Goal: Task Accomplishment & Management: Manage account settings

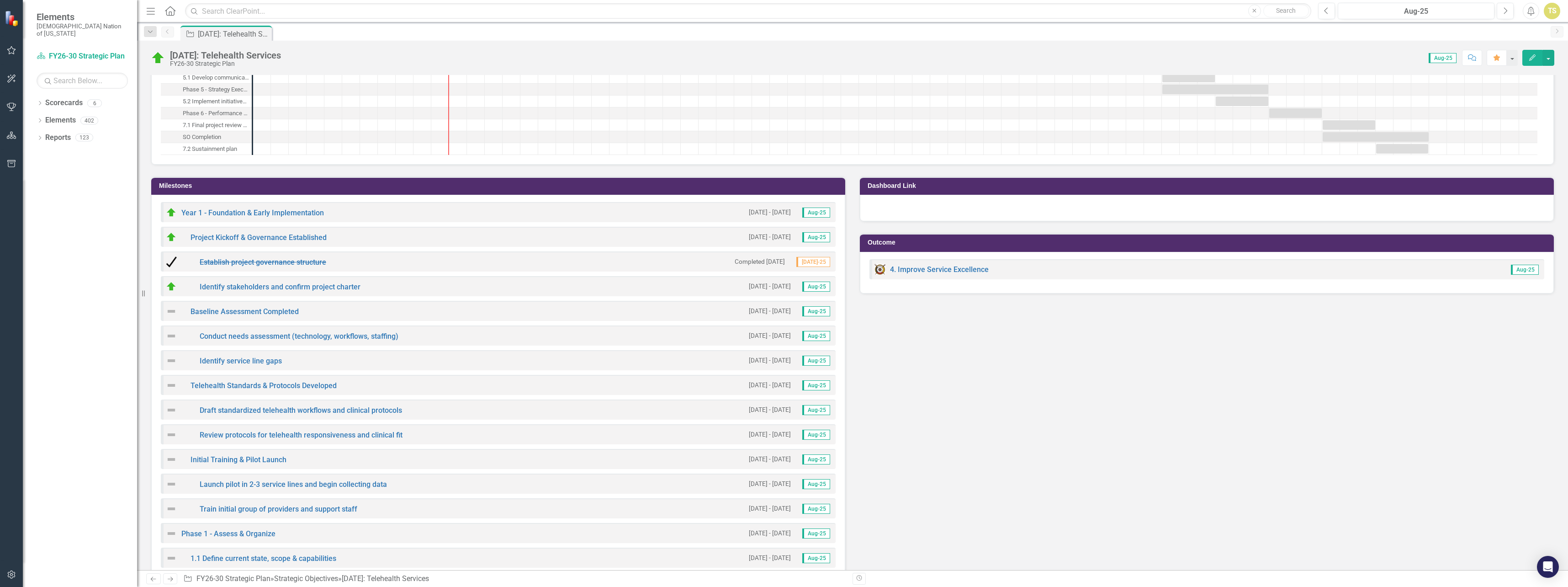
scroll to position [1782, 0]
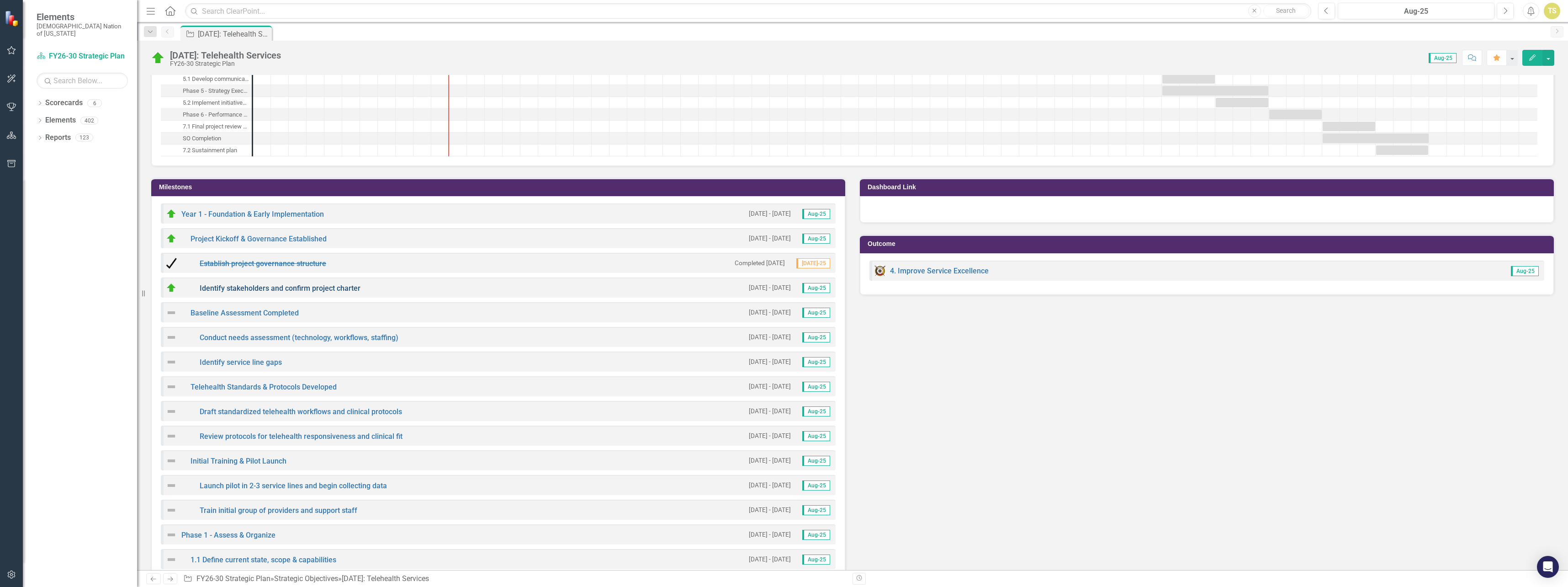
click at [328, 287] on link "Identify stakeholders and confirm project charter" at bounding box center [280, 288] width 161 height 9
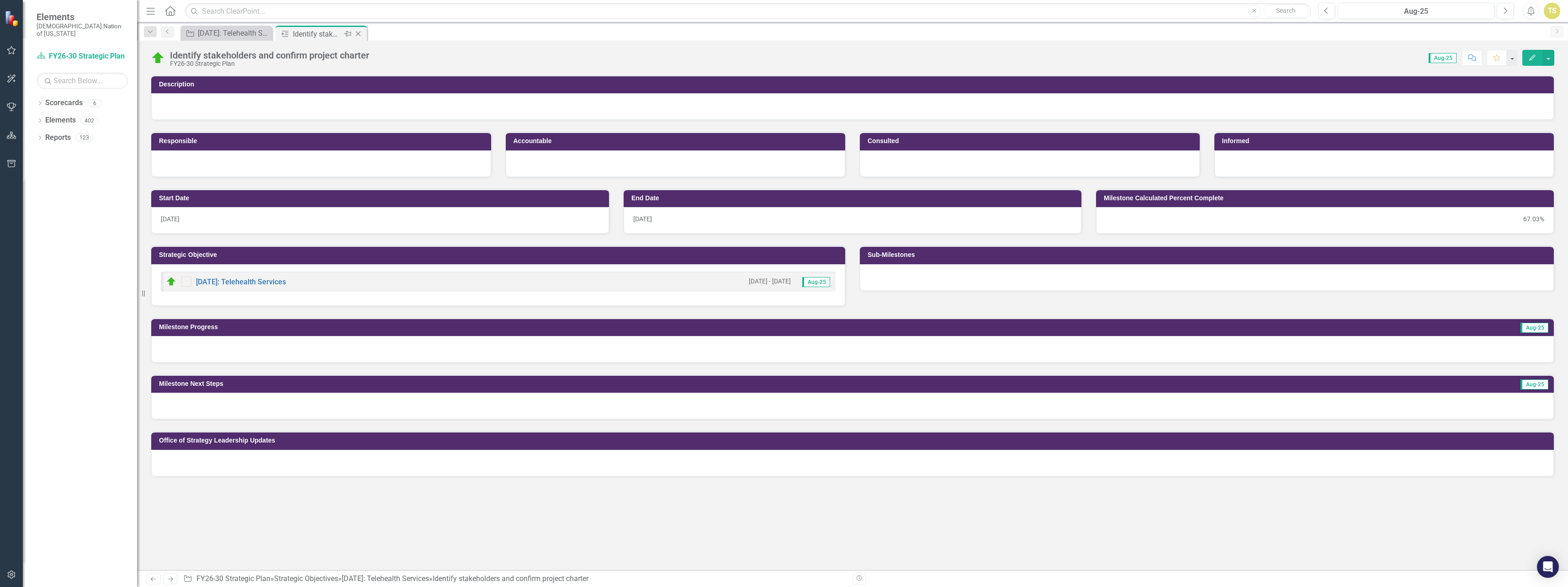
click at [358, 34] on icon at bounding box center [359, 34] width 5 height 5
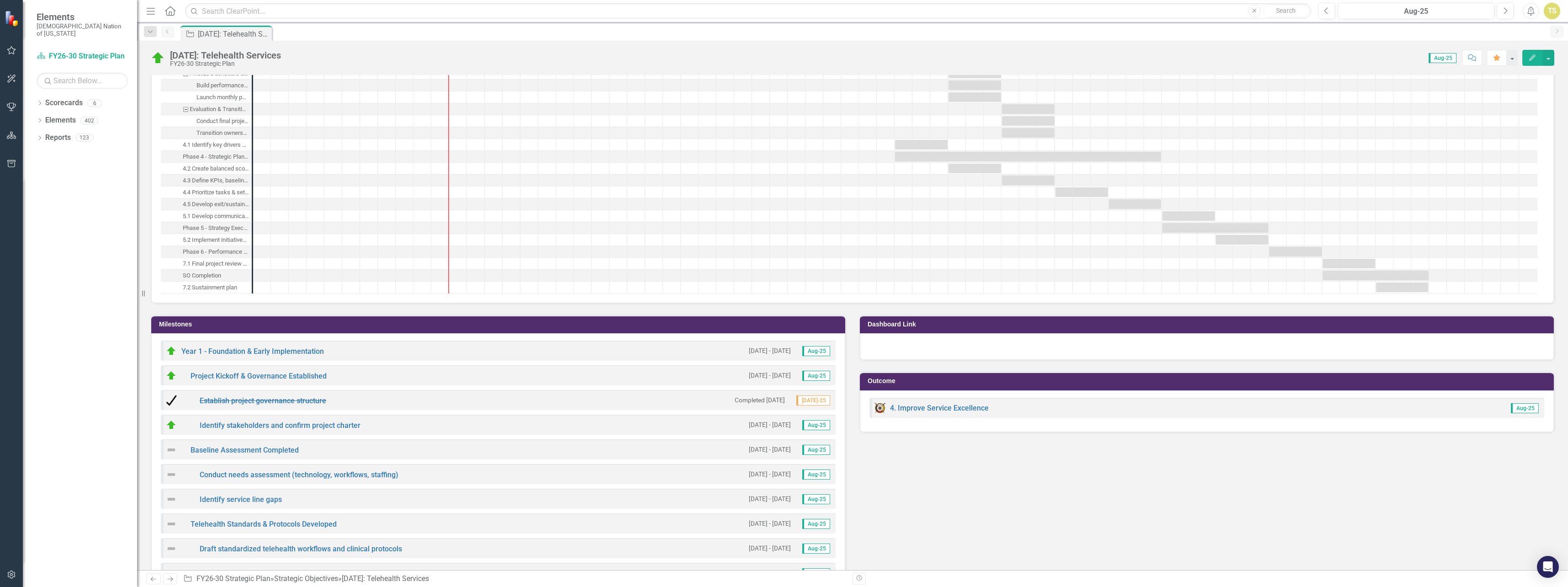
scroll to position [1691, 0]
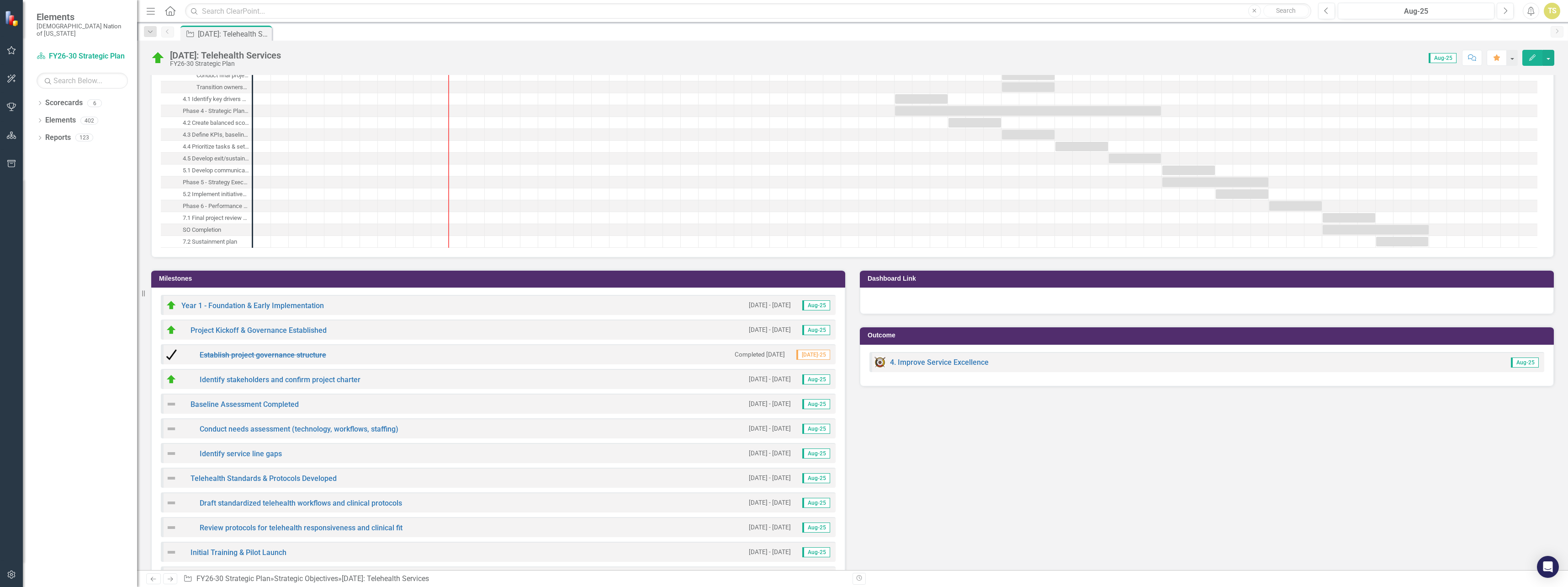
click at [744, 378] on div "7/1/25 - 9/30/25 Aug-25" at bounding box center [788, 379] width 87 height 10
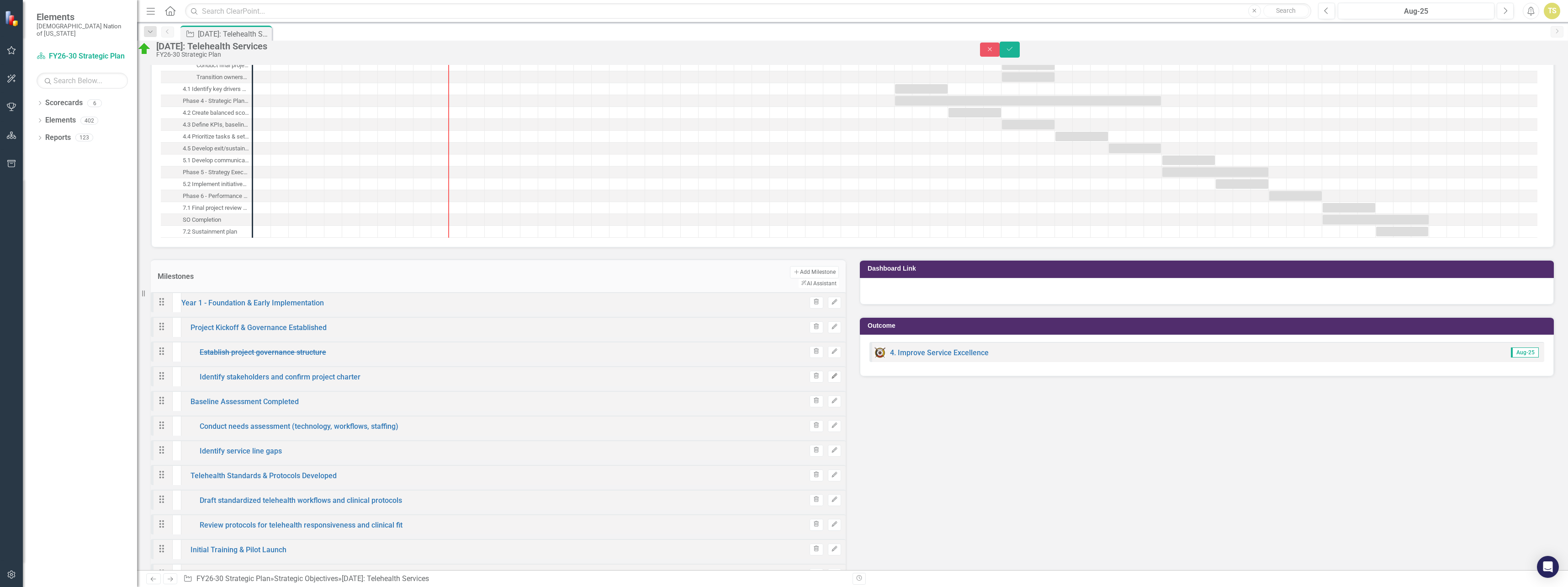
click at [831, 379] on icon "Edit" at bounding box center [834, 376] width 7 height 5
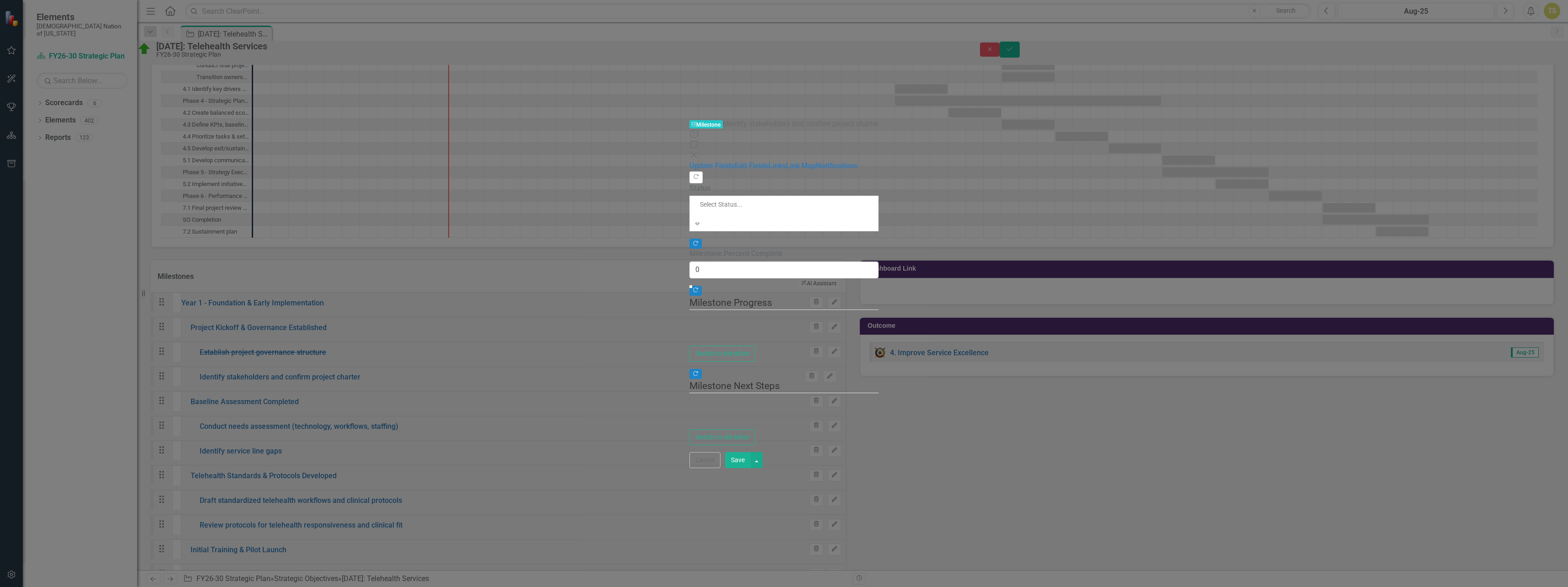
click at [699, 209] on div at bounding box center [754, 213] width 111 height 9
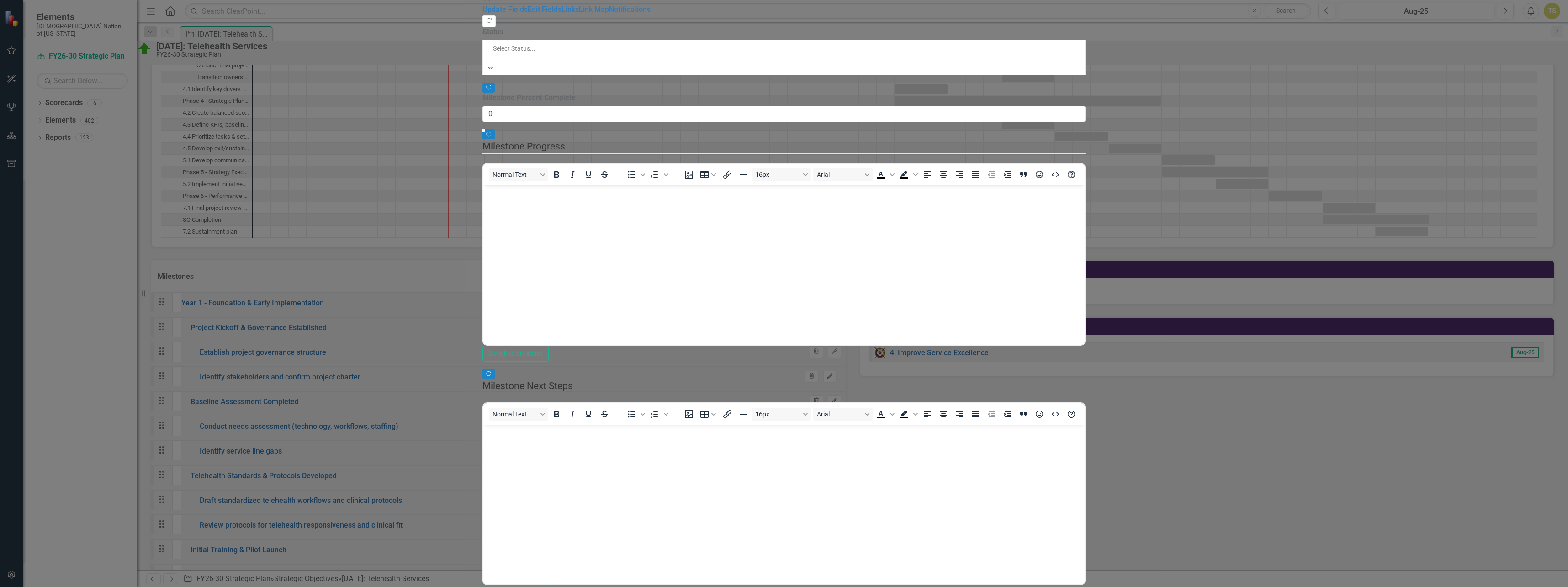
scroll to position [0, 0]
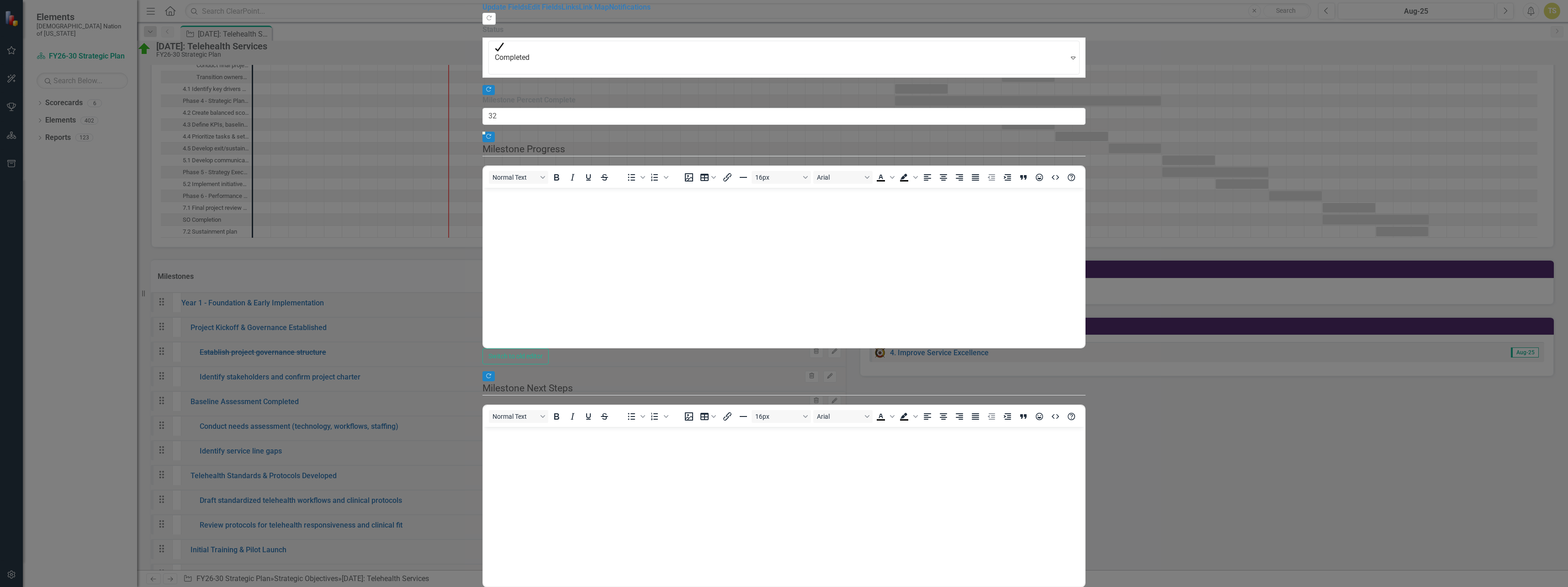
type input "100"
drag, startPoint x: 451, startPoint y: 114, endPoint x: 1569, endPoint y: 136, distance: 1118.2
click at [1567, 136] on html "Elements Choctaw Nation of Oklahoma Scorecard FY26-30 Strategic Plan Search Dro…" at bounding box center [784, 294] width 1568 height 587
click at [860, 206] on body "Rich Text Area. Press ALT-0 for help." at bounding box center [784, 256] width 601 height 137
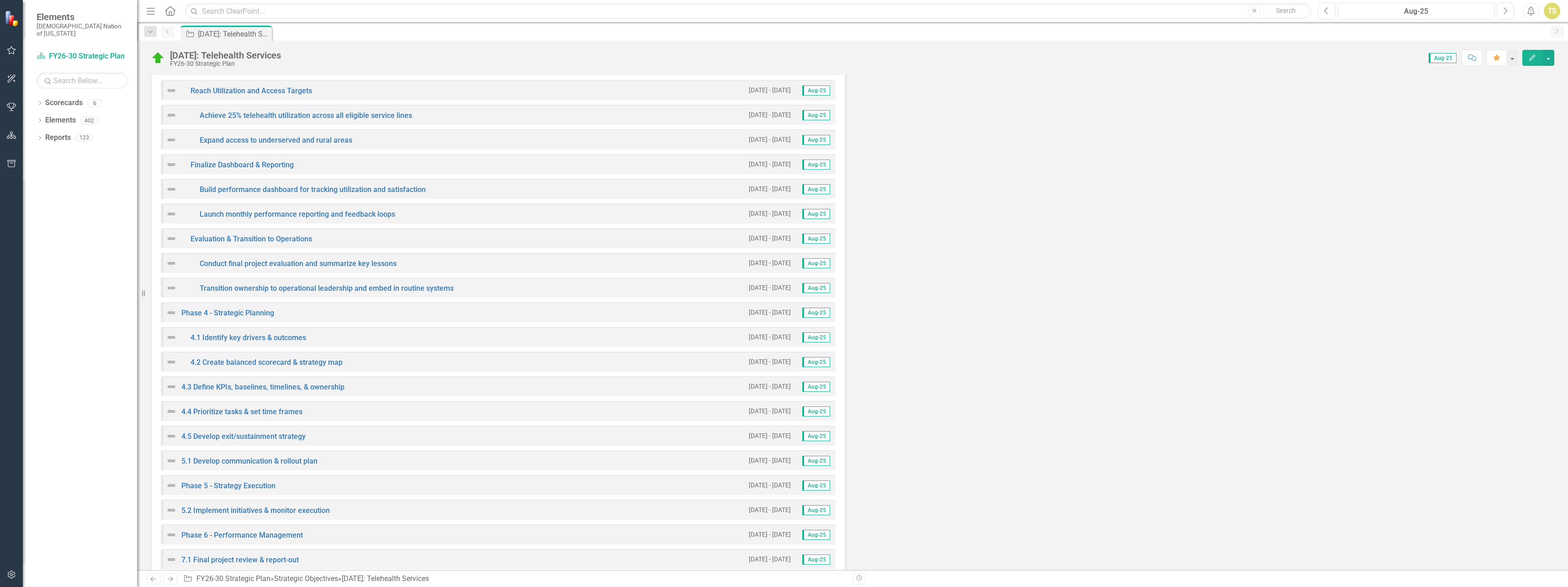
scroll to position [2788, 0]
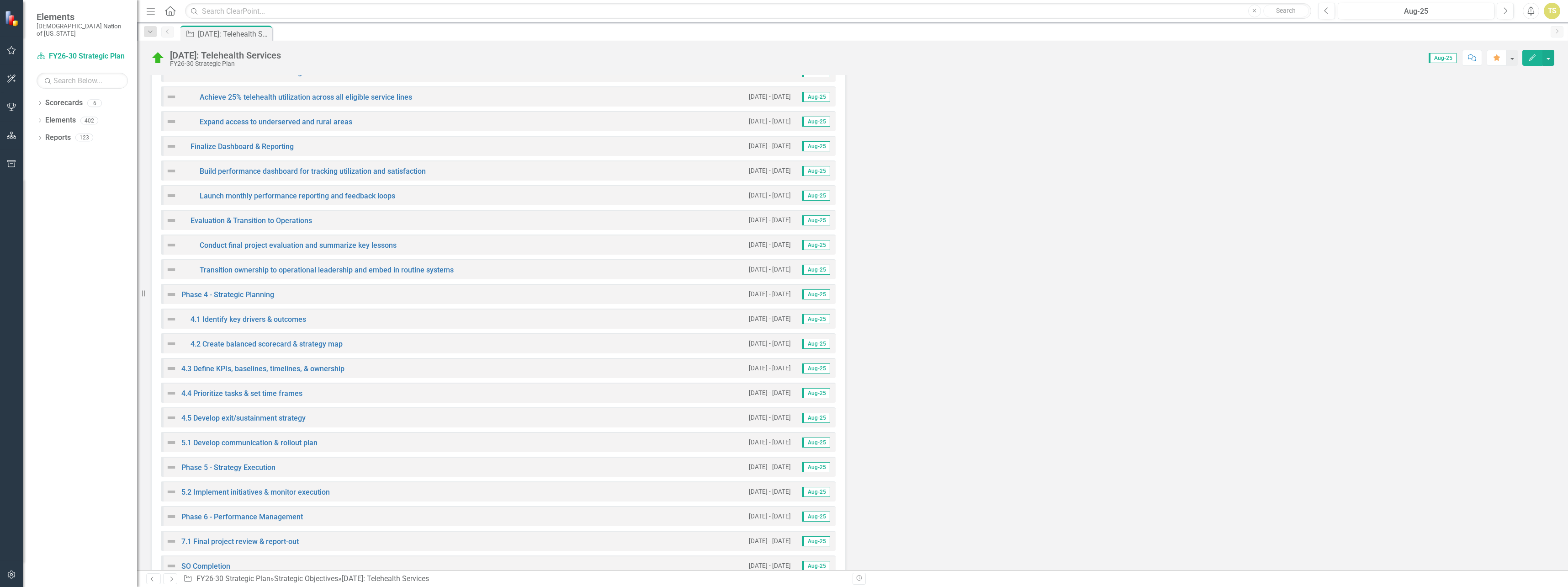
click at [412, 371] on div "4.3 Define KPIs, baselines, timelines, & ownership 4/1/28 - 6/30/28 Aug-25" at bounding box center [498, 368] width 675 height 20
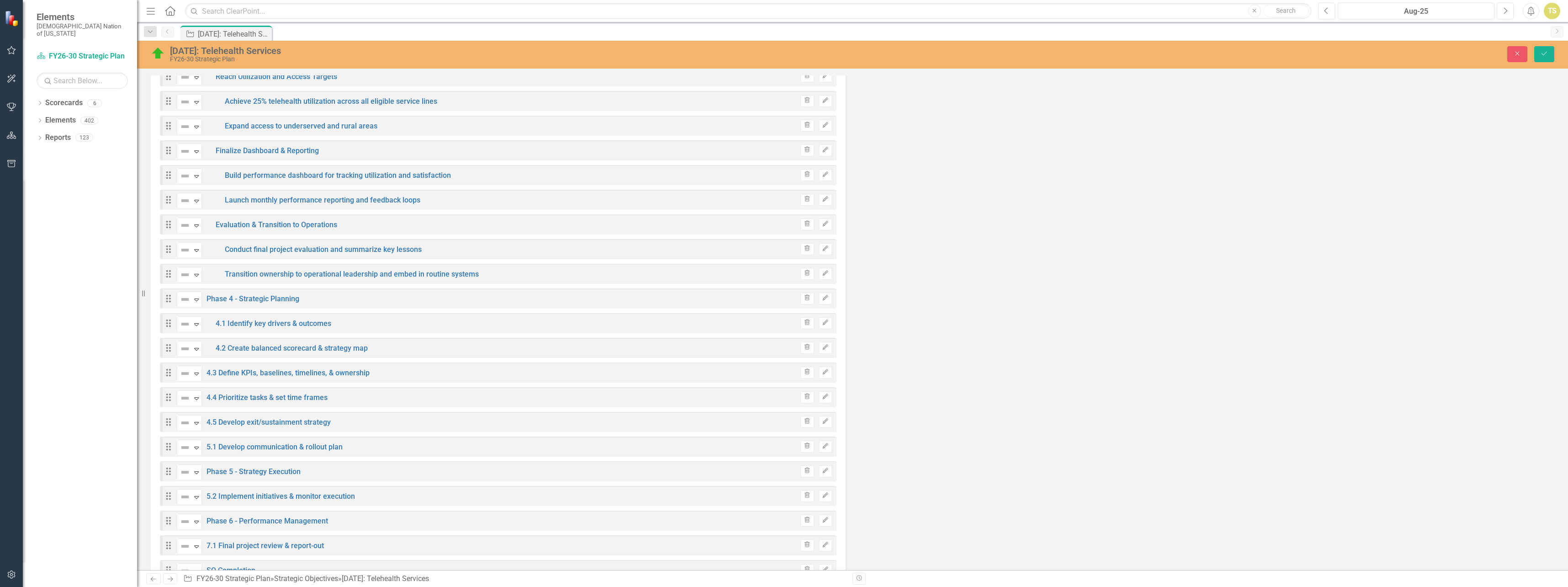
scroll to position [2792, 0]
click at [824, 369] on icon "Edit" at bounding box center [825, 368] width 7 height 5
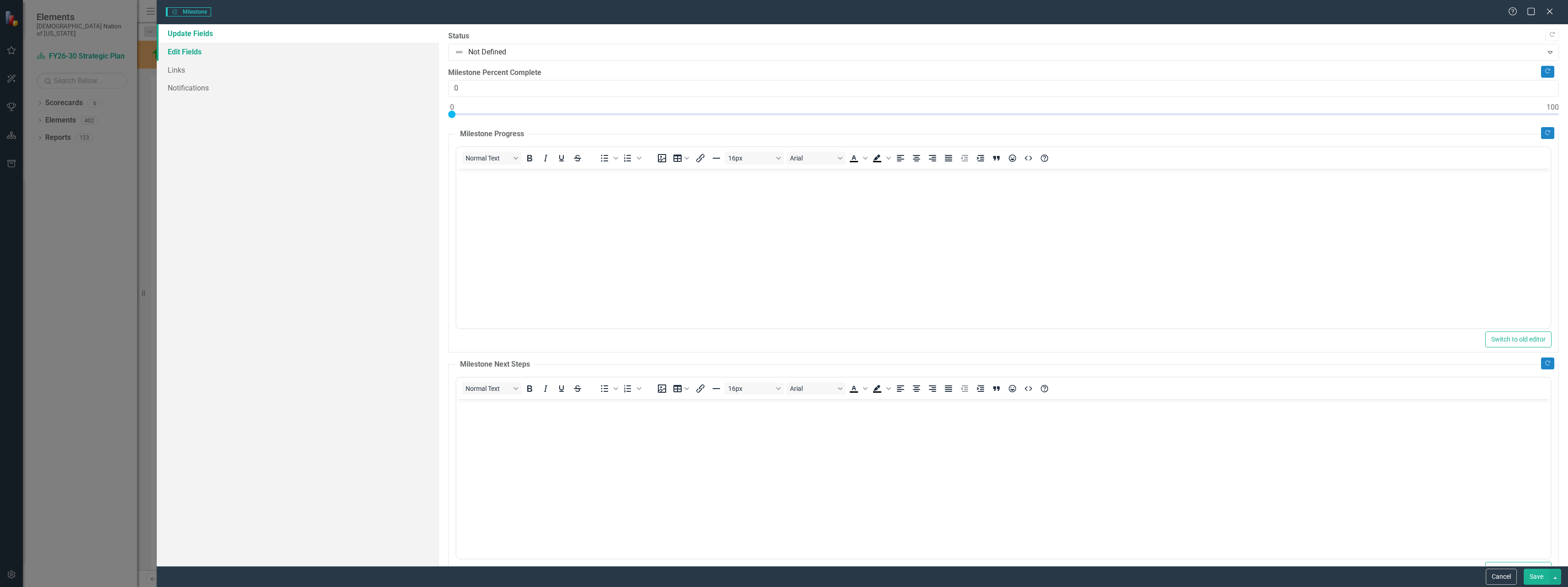
click at [180, 51] on link "Edit Fields" at bounding box center [298, 52] width 282 height 18
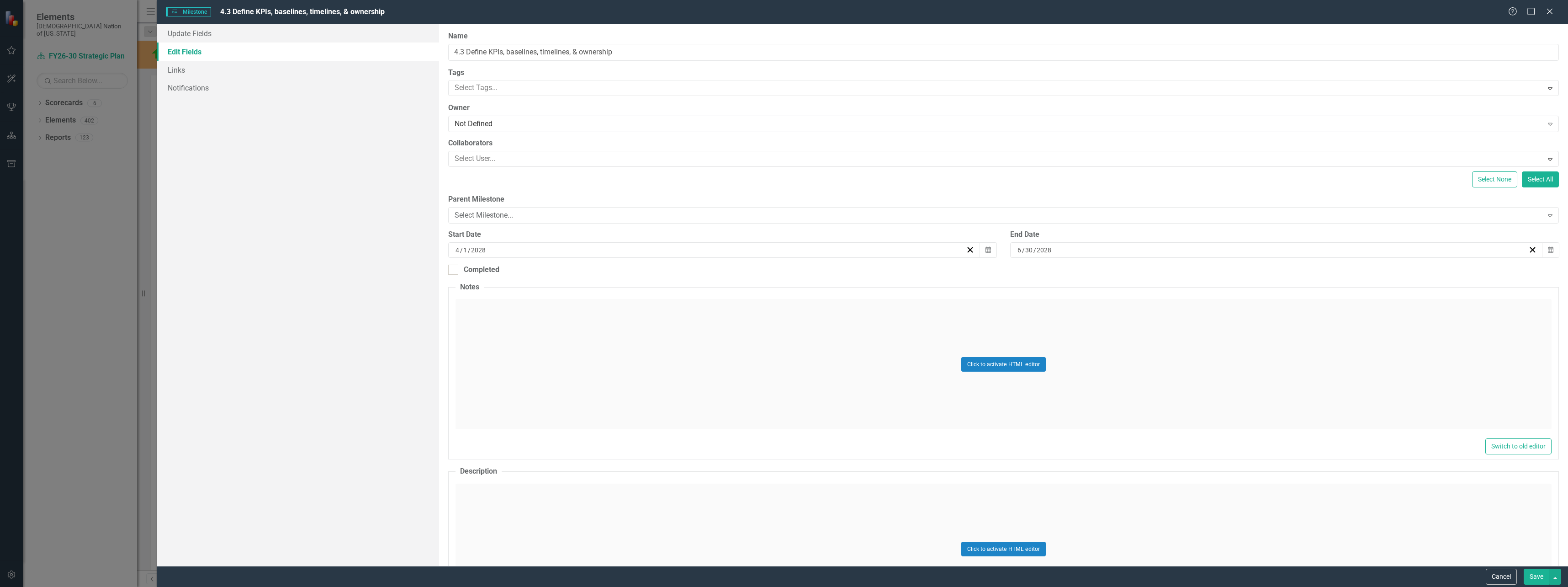
scroll to position [0, 0]
click at [511, 217] on div "Select Milestone..." at bounding box center [999, 215] width 1088 height 10
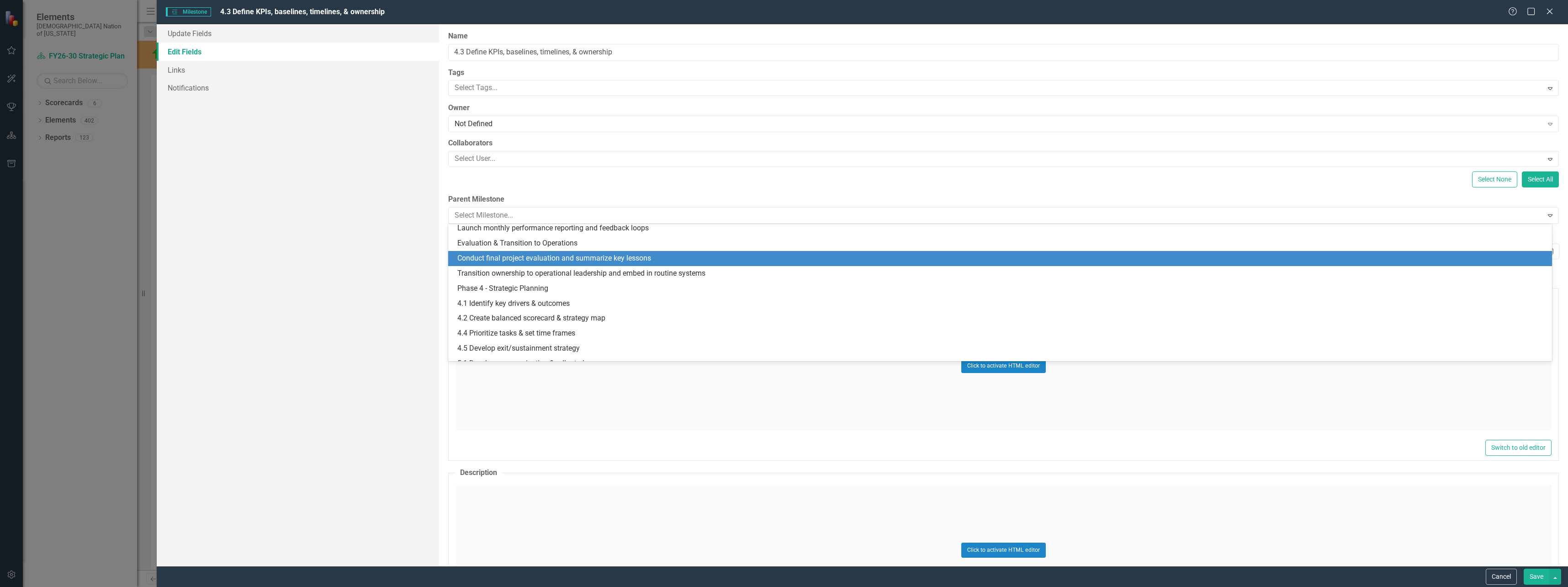
scroll to position [640, 0]
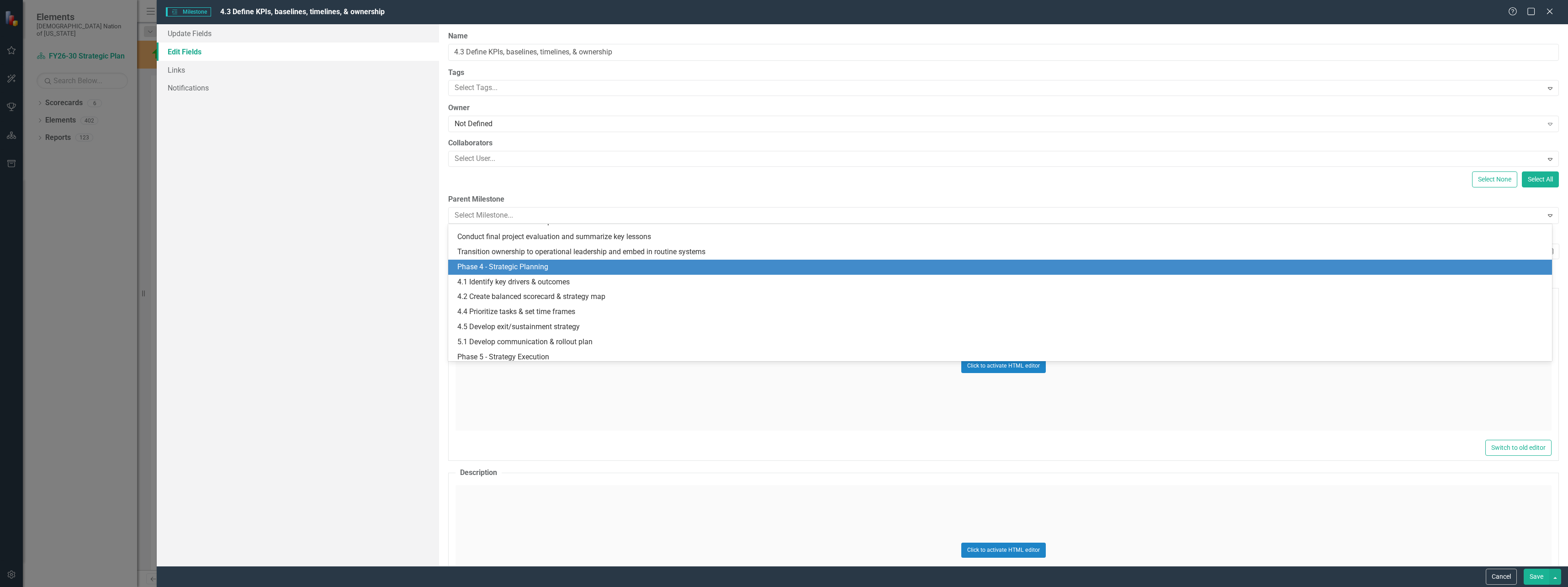
click at [502, 270] on div "Phase 4 - Strategic Planning" at bounding box center [1001, 267] width 1089 height 10
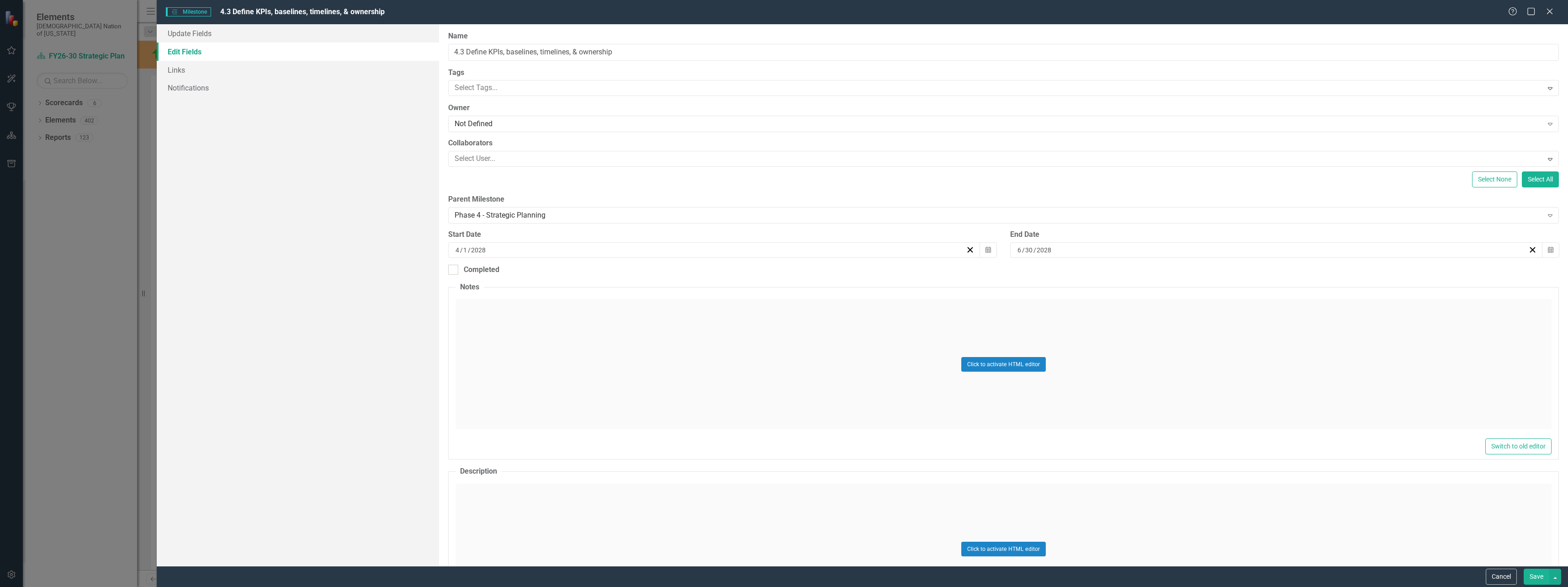
click at [1533, 578] on button "Save" at bounding box center [1536, 577] width 26 height 16
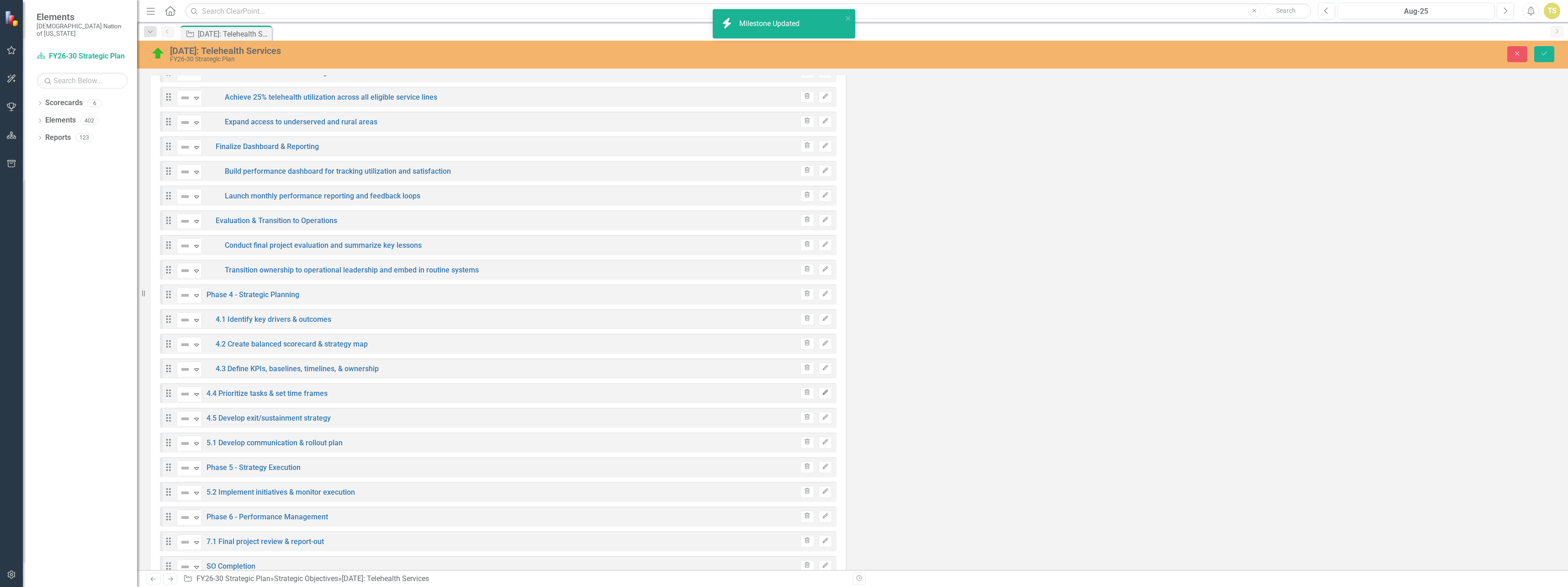
click at [822, 393] on icon "button" at bounding box center [825, 392] width 5 height 5
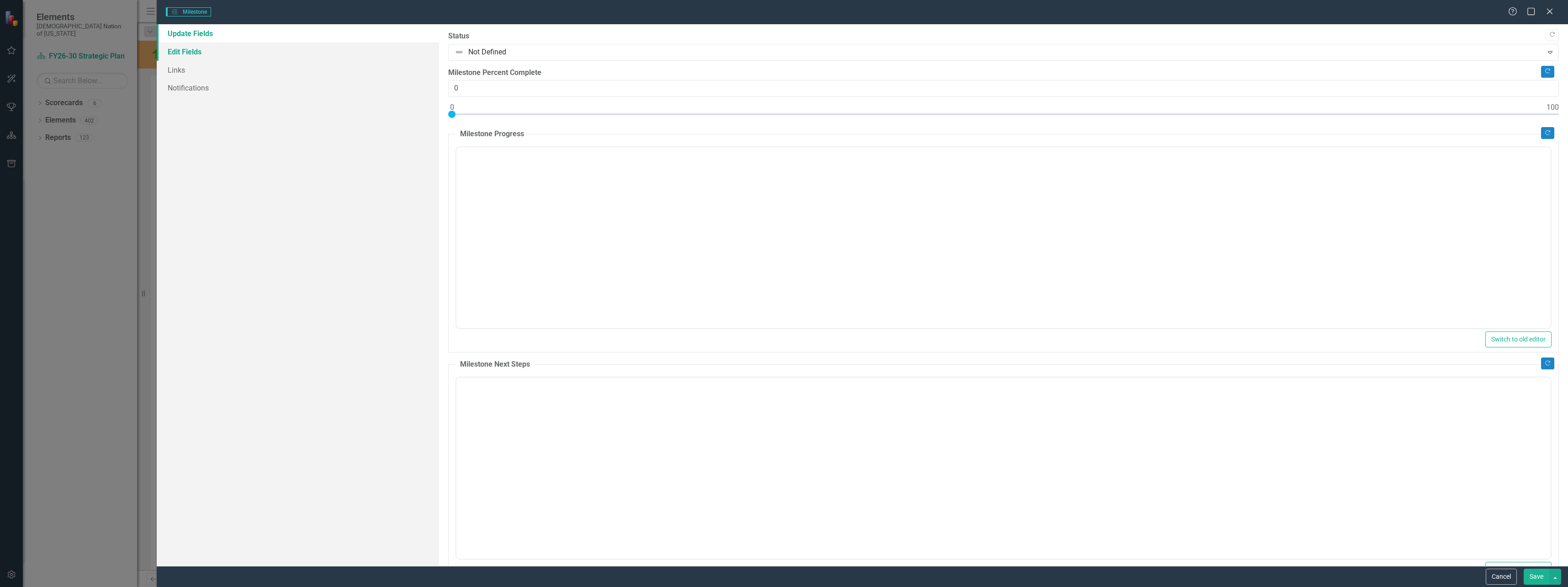
click at [206, 55] on link "Edit Fields" at bounding box center [298, 52] width 282 height 18
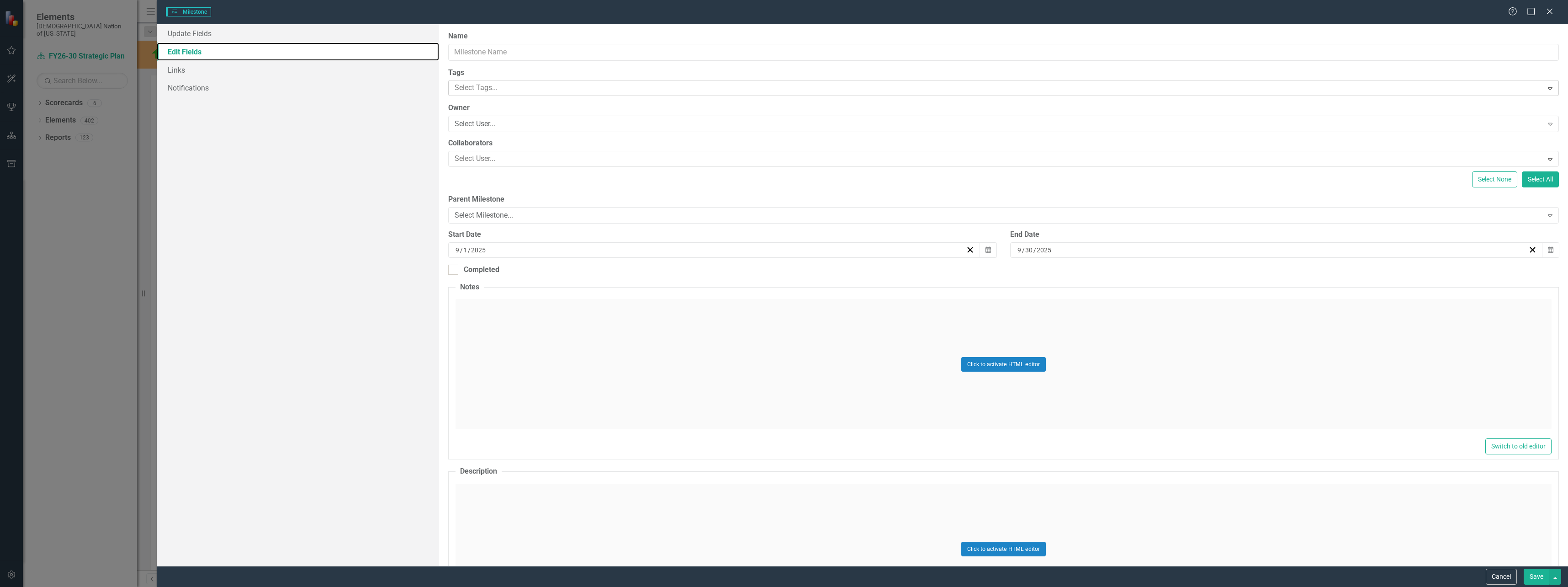
scroll to position [0, 0]
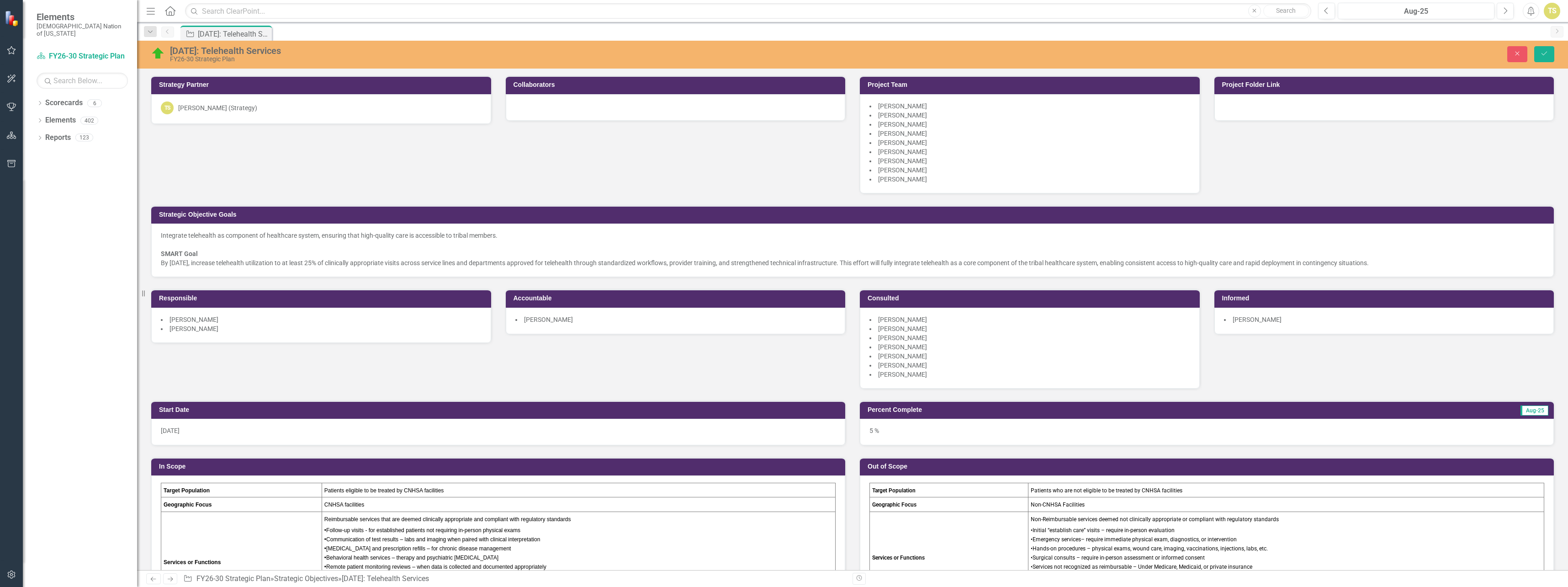
scroll to position [2792, 0]
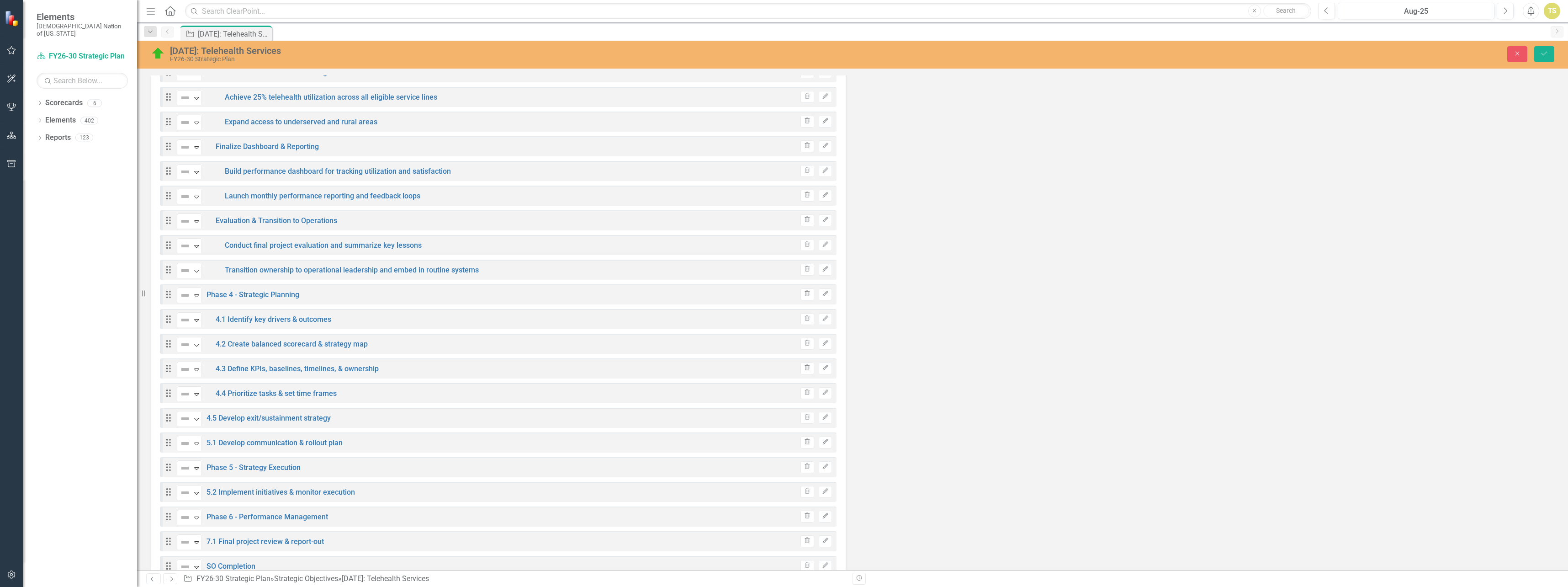
click at [68, 300] on div "Dropdown Scorecards 6 FY26-30 Strategic Plan Continuous Improvement FY26-30 Ope…" at bounding box center [80, 341] width 114 height 491
click at [822, 418] on icon "Edit" at bounding box center [825, 417] width 7 height 5
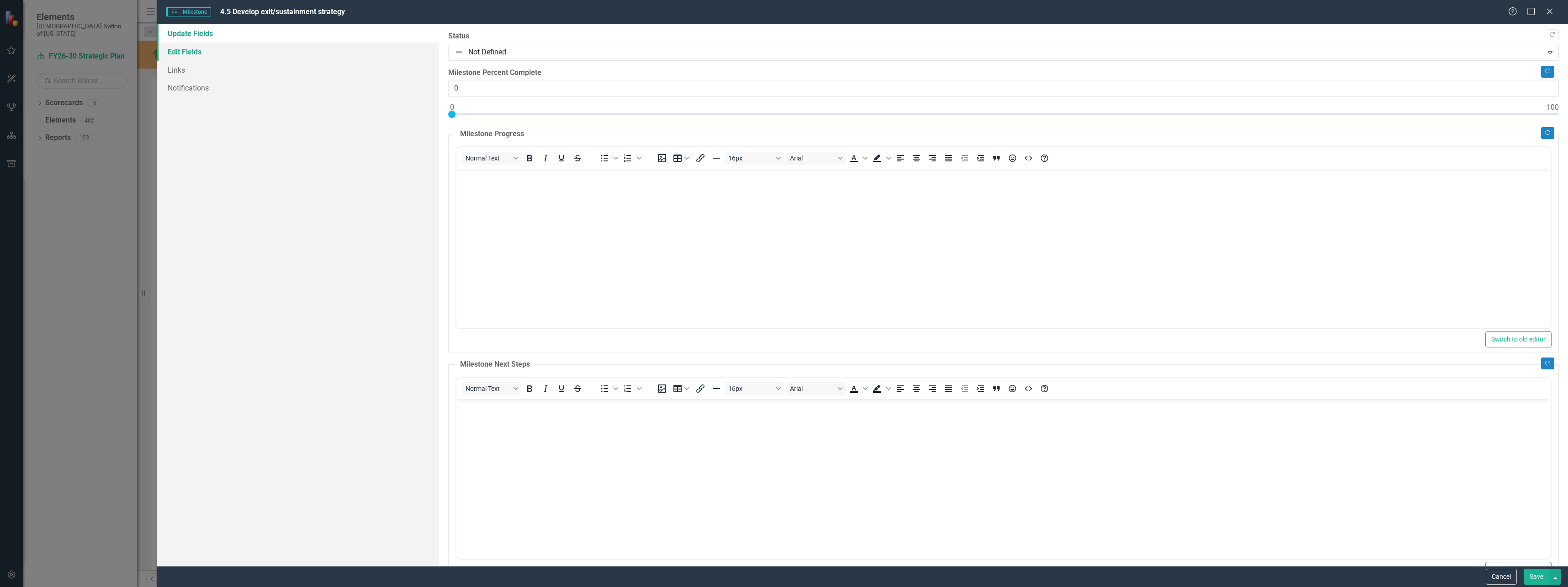
scroll to position [0, 0]
click at [191, 47] on link "Edit Fields" at bounding box center [298, 52] width 282 height 18
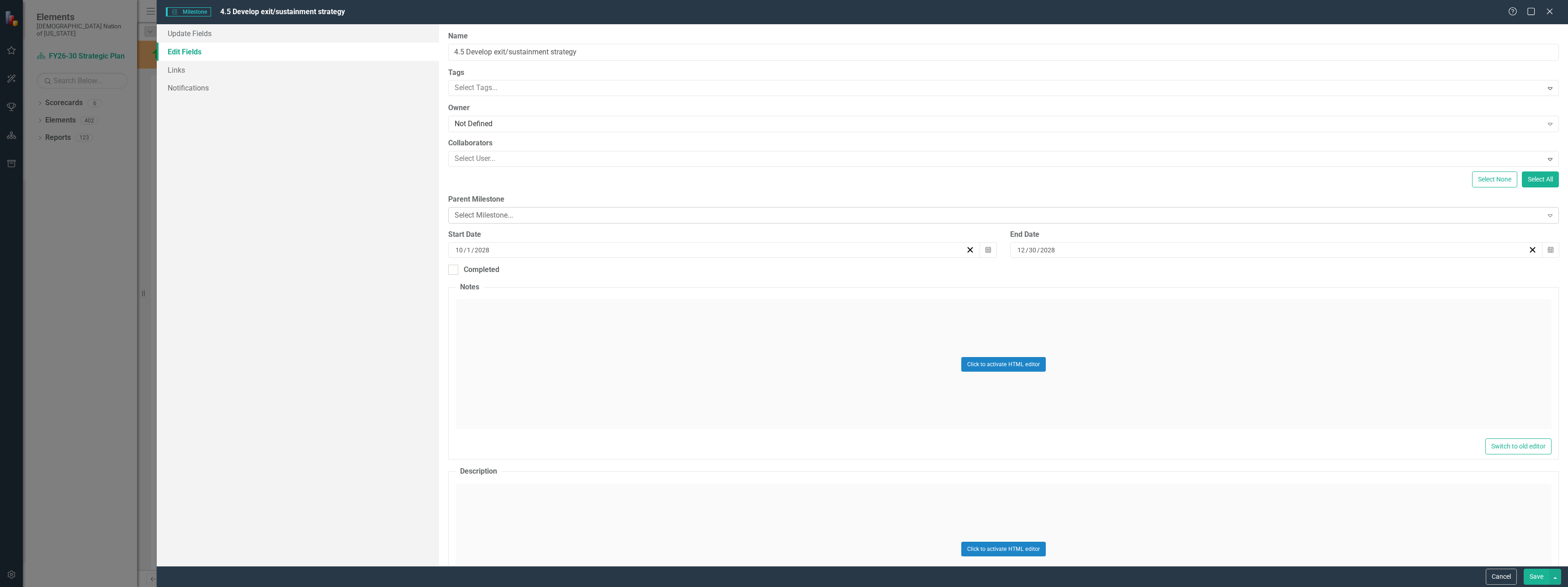
click at [496, 217] on div "Select Milestone..." at bounding box center [999, 215] width 1088 height 10
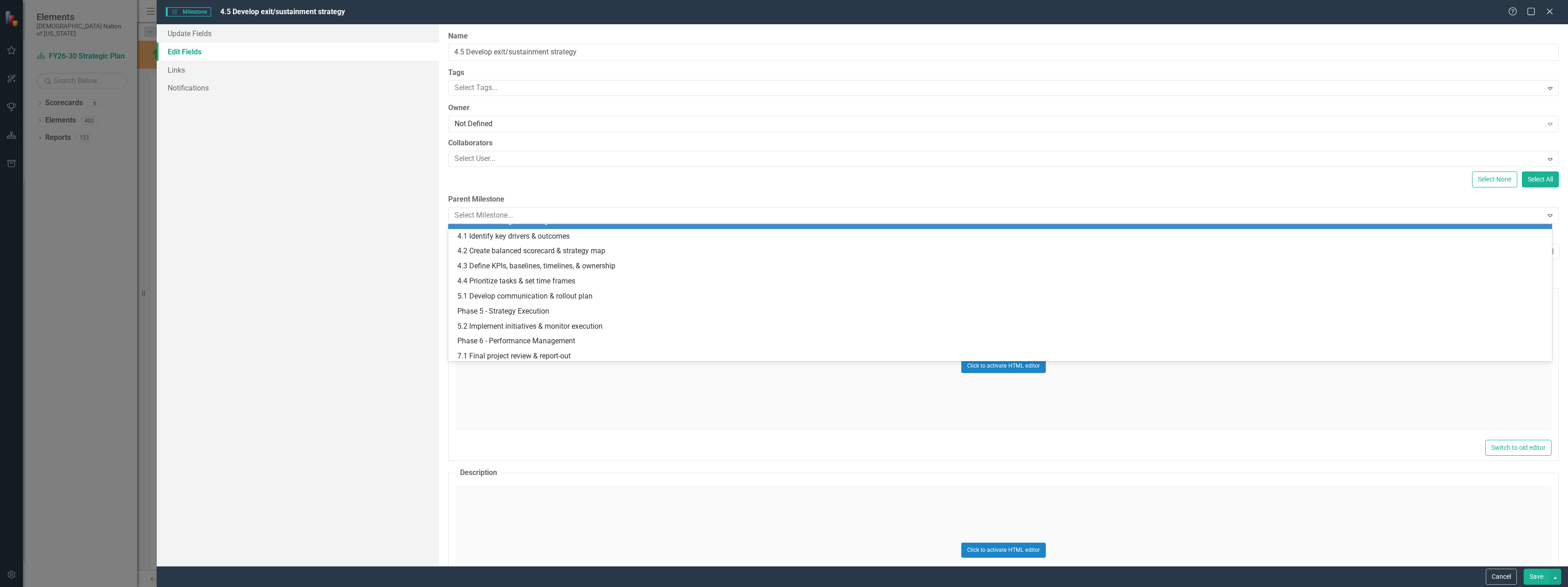
scroll to position [719, 0]
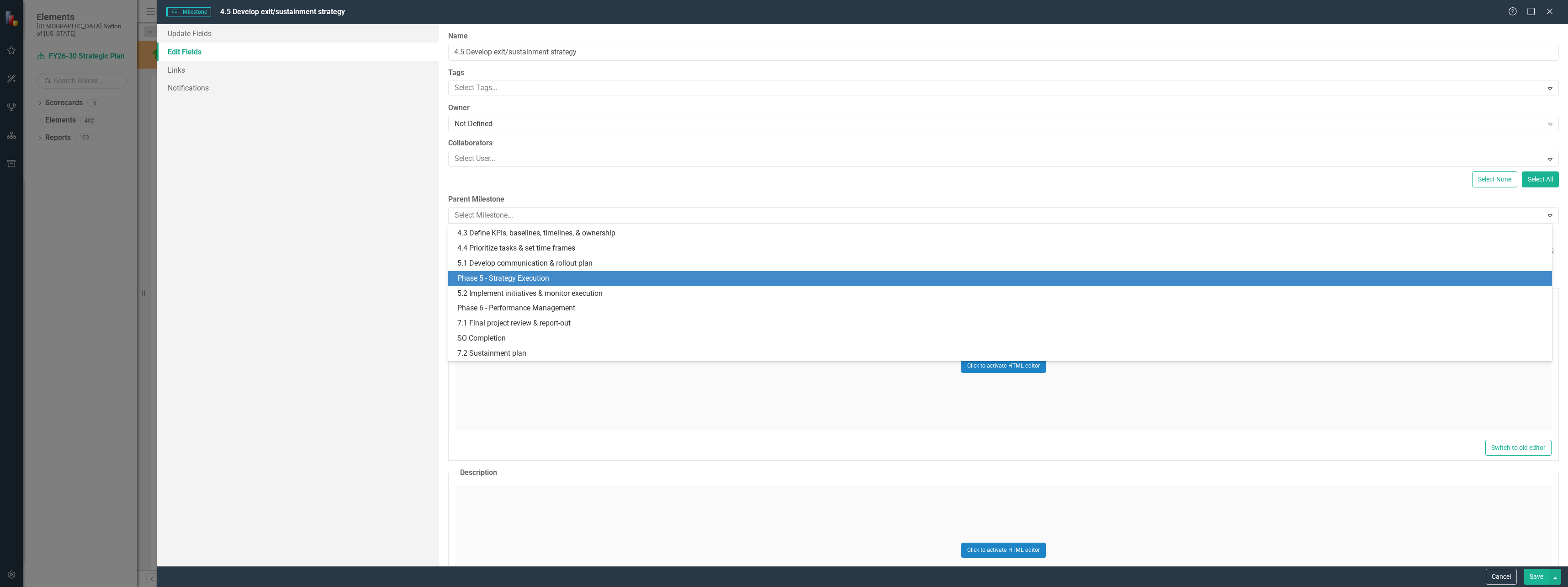
click at [492, 281] on div "Phase 5 - Strategy Execution" at bounding box center [1001, 278] width 1089 height 10
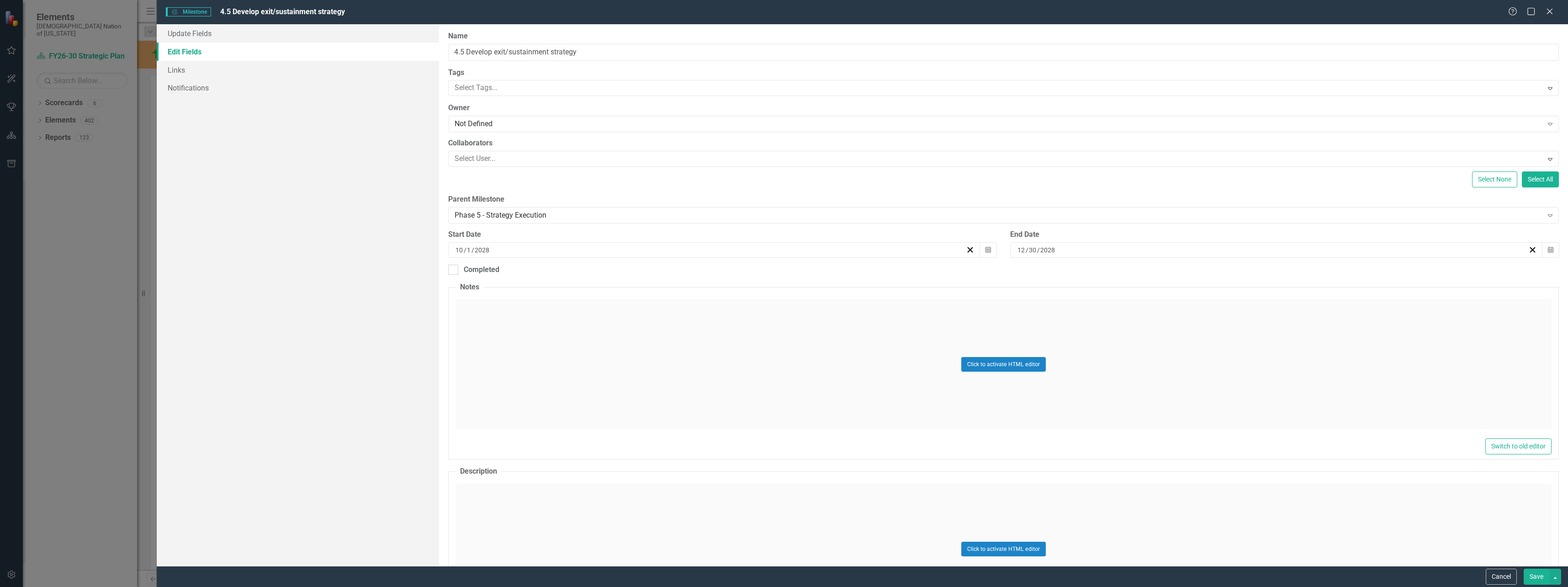
click at [1530, 578] on button "Save" at bounding box center [1536, 577] width 26 height 16
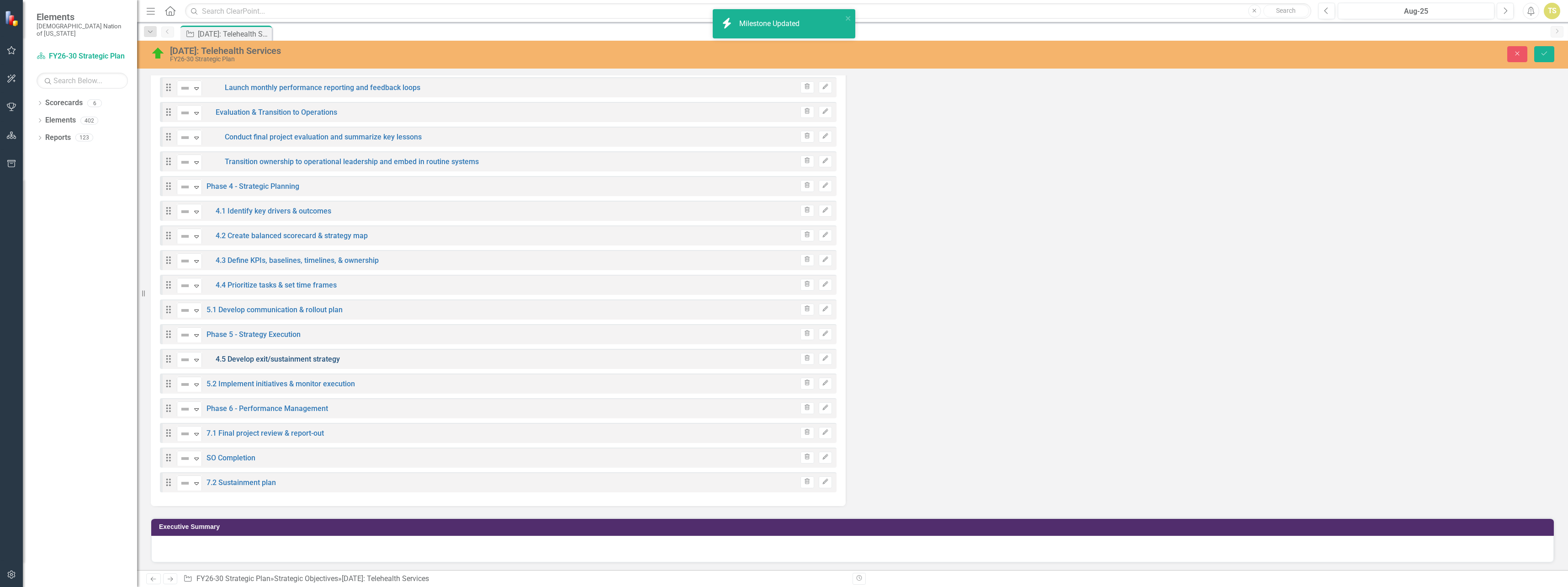
scroll to position [2855, 0]
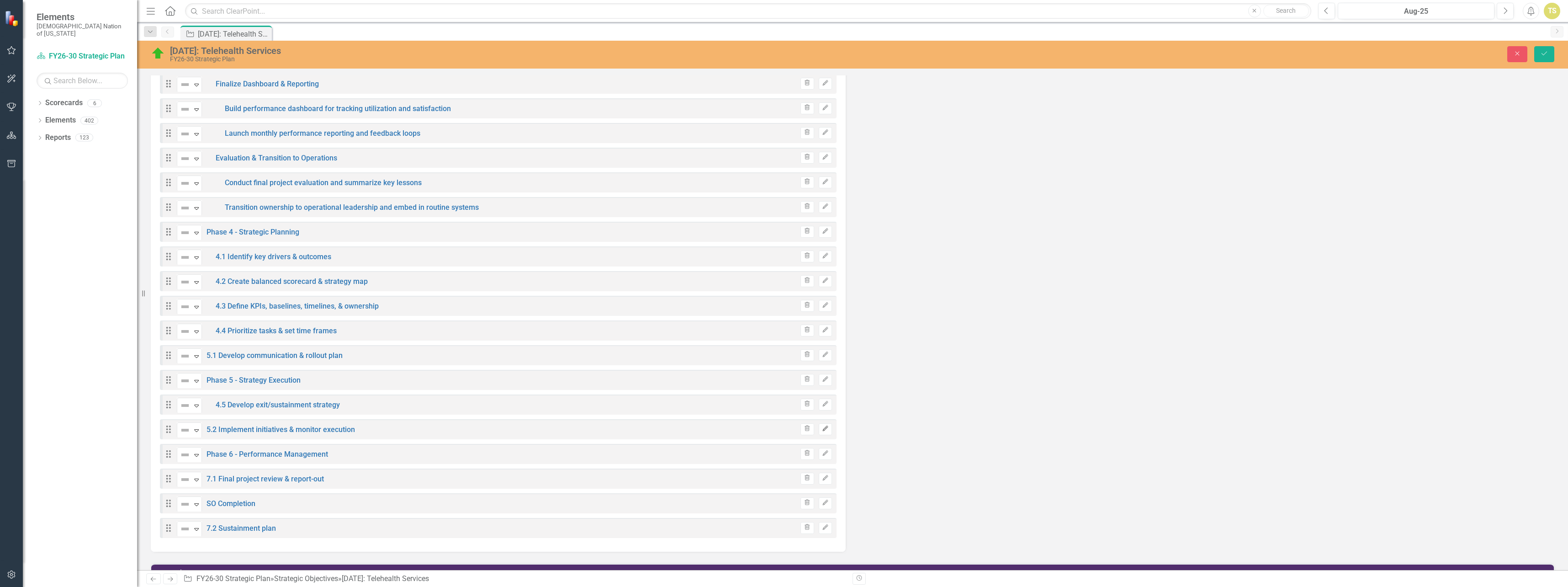
click at [822, 426] on icon "button" at bounding box center [825, 429] width 5 height 5
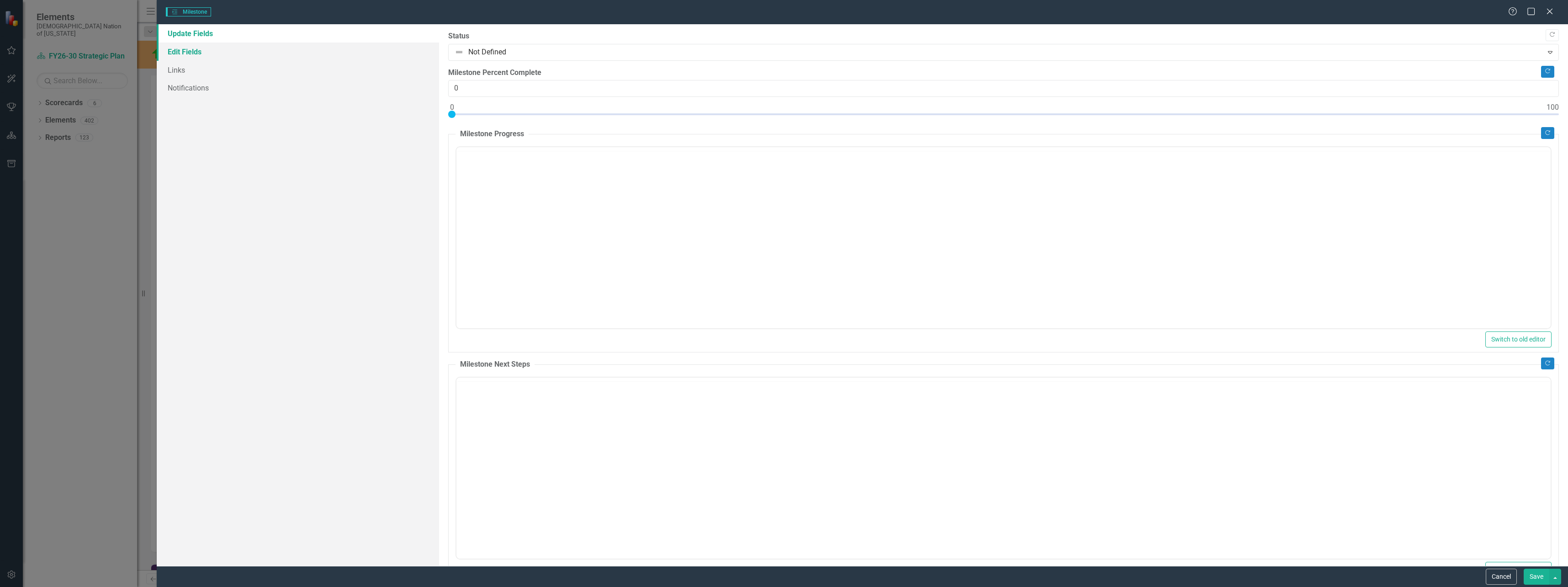
click at [192, 51] on link "Edit Fields" at bounding box center [298, 52] width 282 height 18
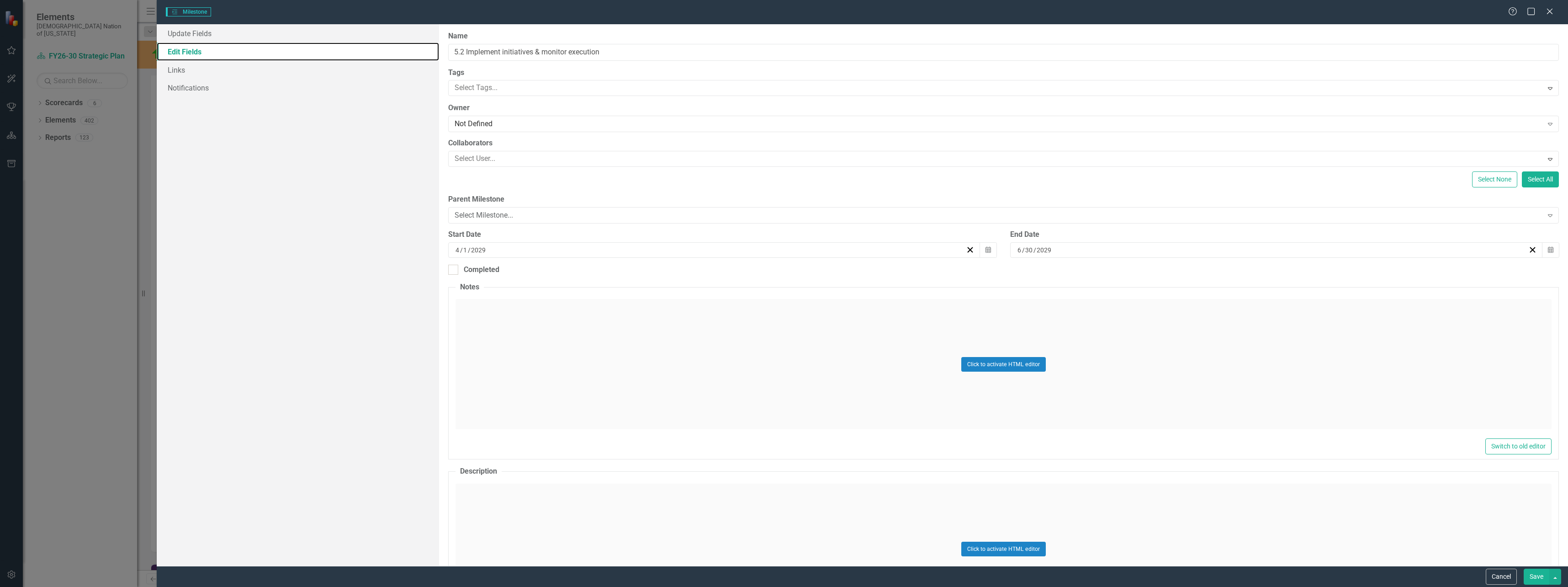
type input "5.2 Implement initiatives & monitor execution"
type input "4"
type input "2029"
type input "6"
type input "2029"
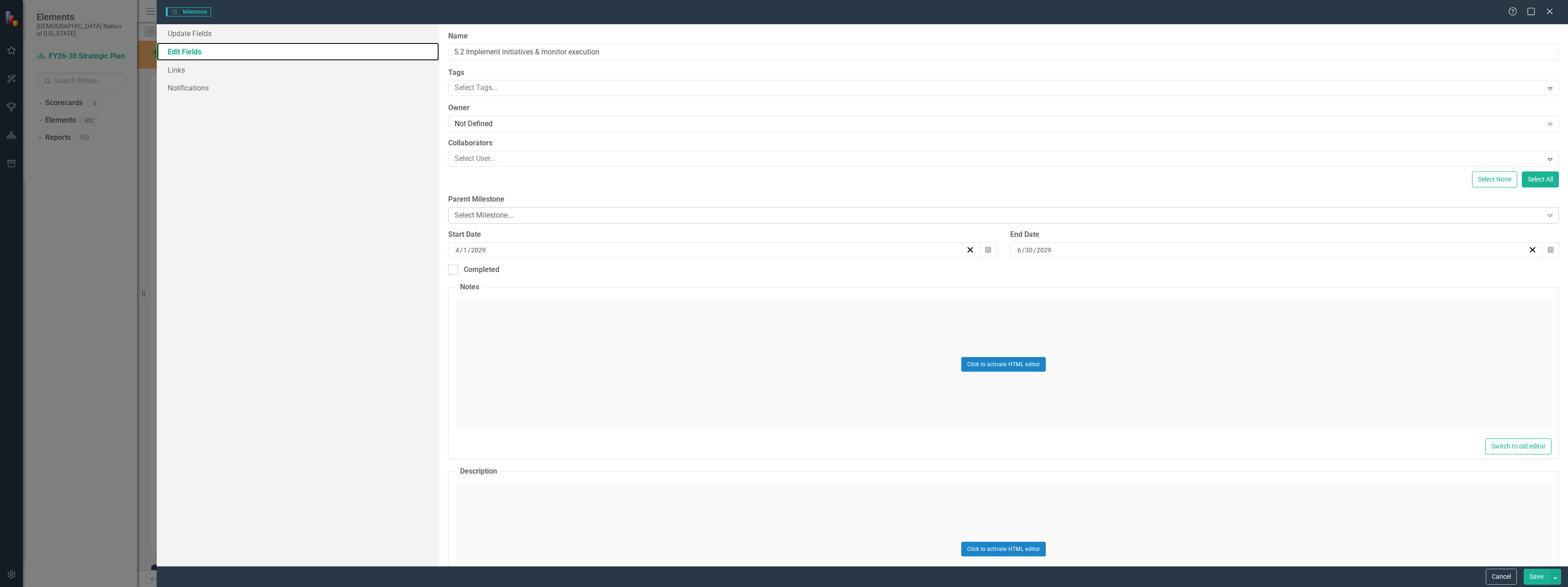
scroll to position [0, 0]
click at [491, 216] on div "Select Milestone..." at bounding box center [999, 215] width 1088 height 10
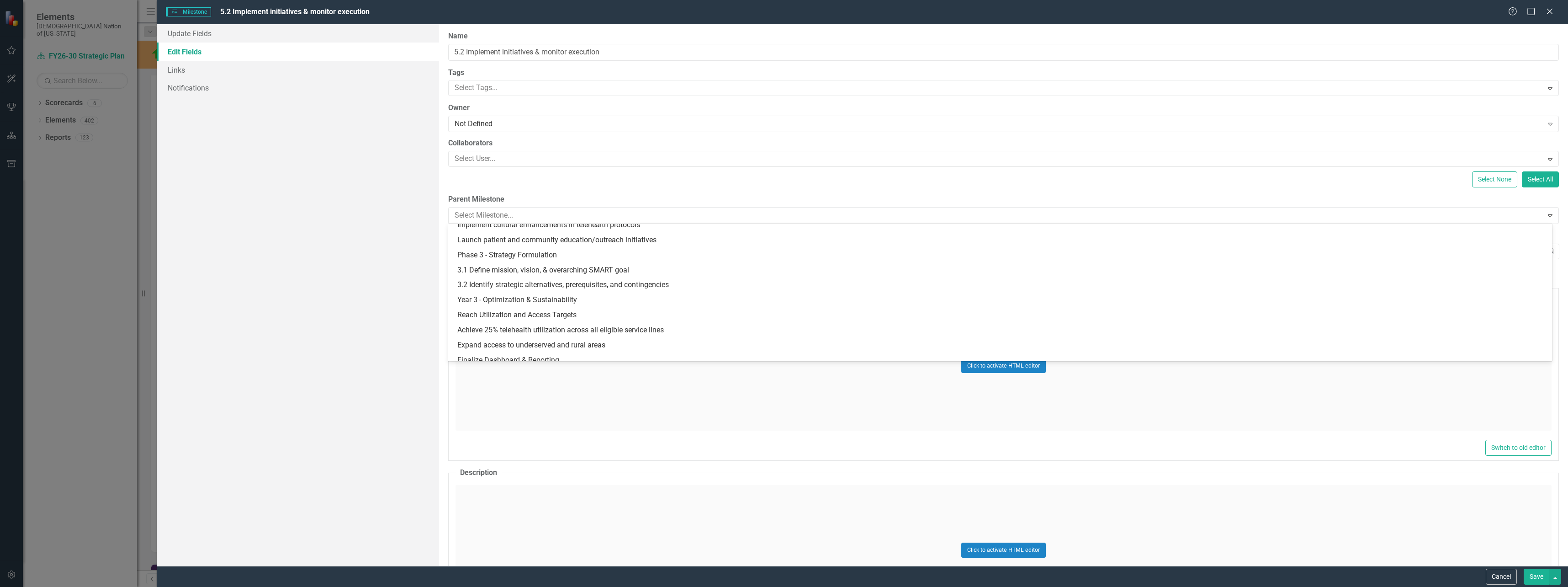
scroll to position [656, 0]
click at [494, 256] on div "Phase 4 - Strategic Planning" at bounding box center [1001, 250] width 1089 height 10
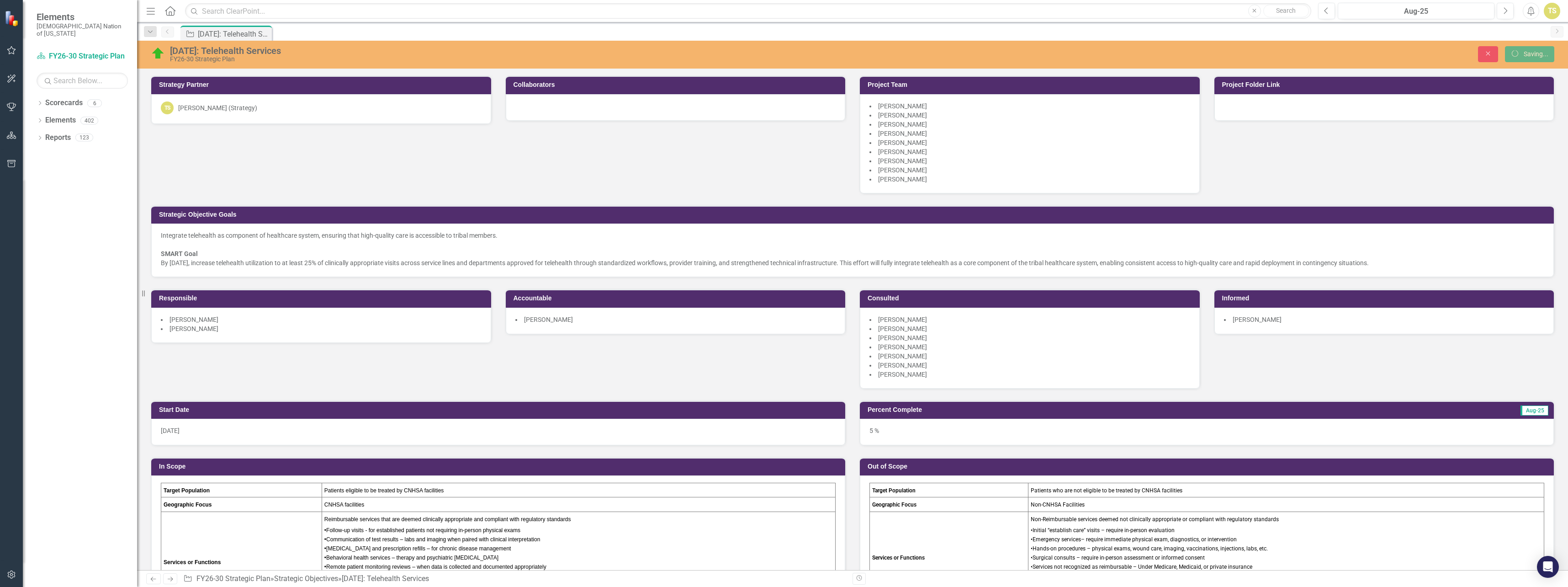
scroll to position [2850, 0]
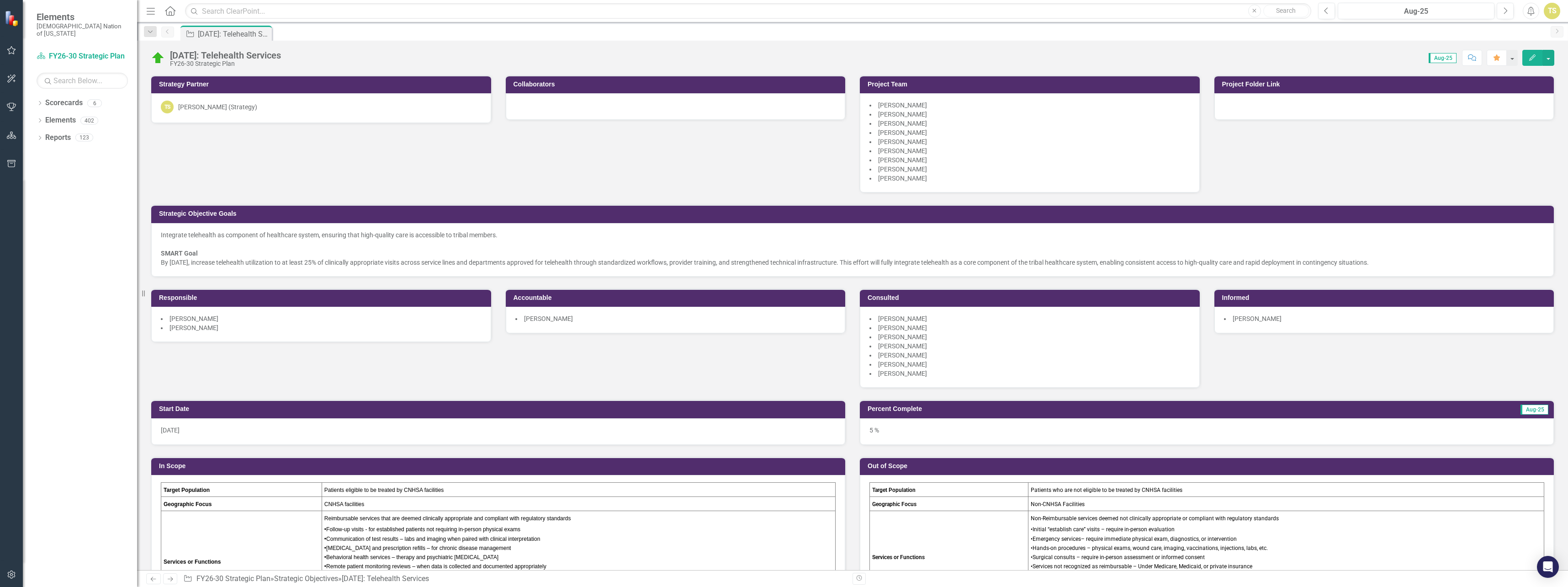
click at [690, 158] on div "Strategy Partner TS Truett Sweet (Strategy) Collaborators Project Team Ann Boye…" at bounding box center [852, 225] width 1417 height 325
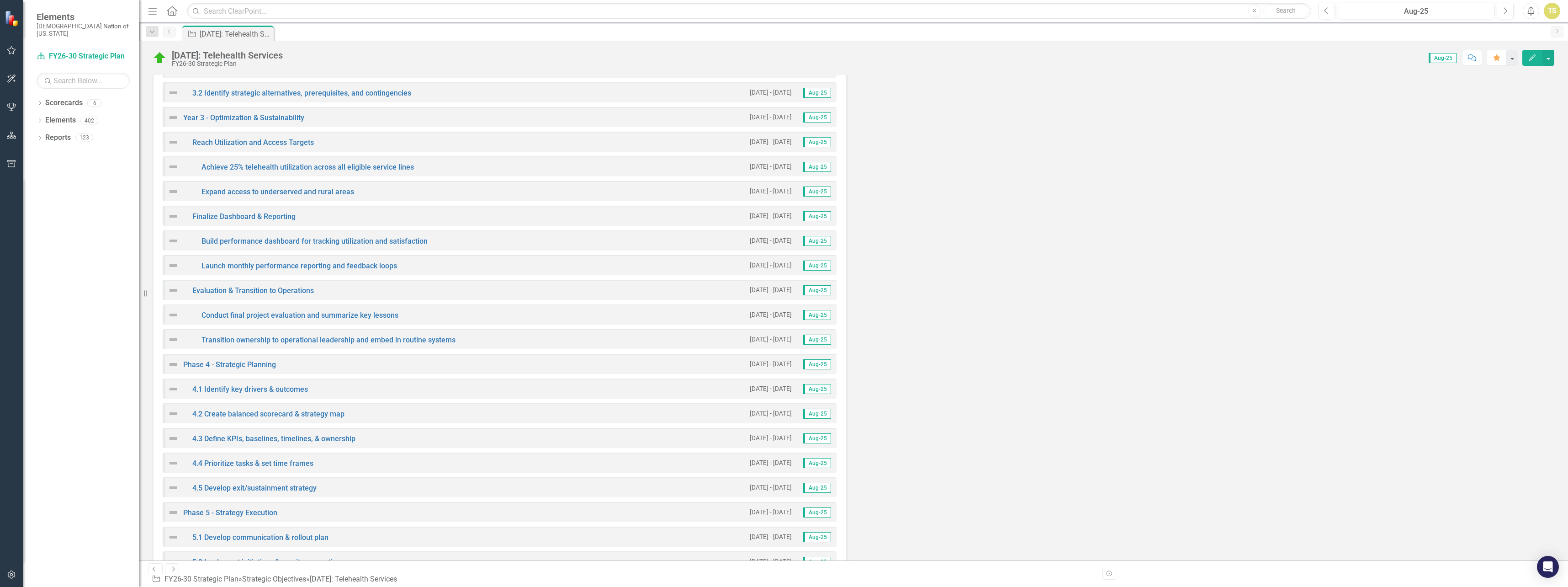
scroll to position [2785, 0]
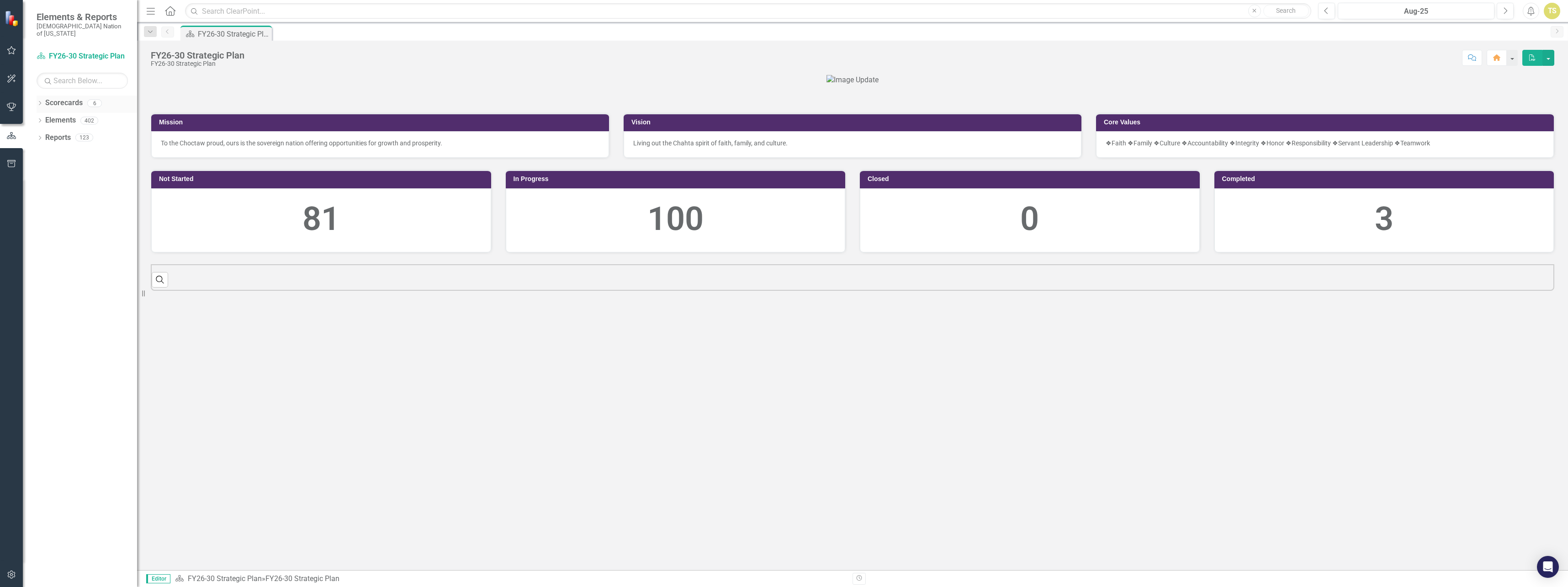
click at [52, 98] on link "Scorecards" at bounding box center [64, 103] width 38 height 10
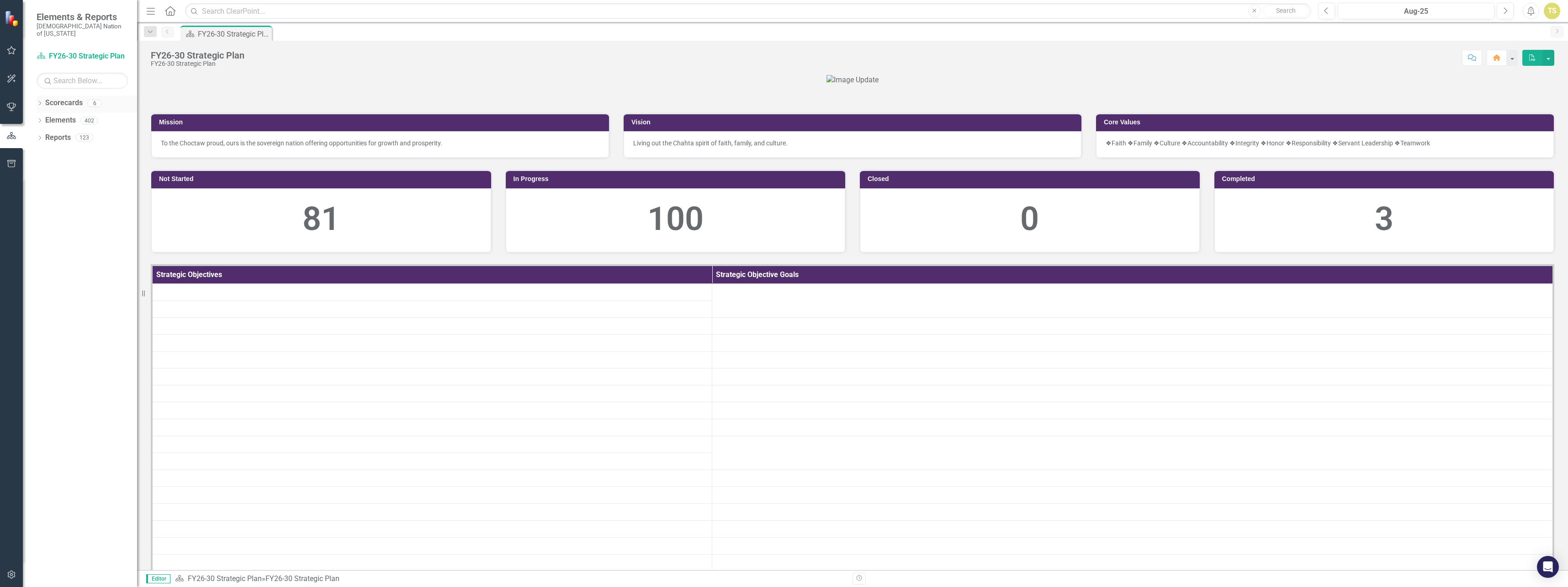
click at [42, 102] on icon "Dropdown" at bounding box center [40, 104] width 7 height 5
click at [75, 115] on link "FY26-30 Strategic Plan" at bounding box center [94, 120] width 87 height 10
click at [13, 51] on icon "button" at bounding box center [12, 51] width 10 height 7
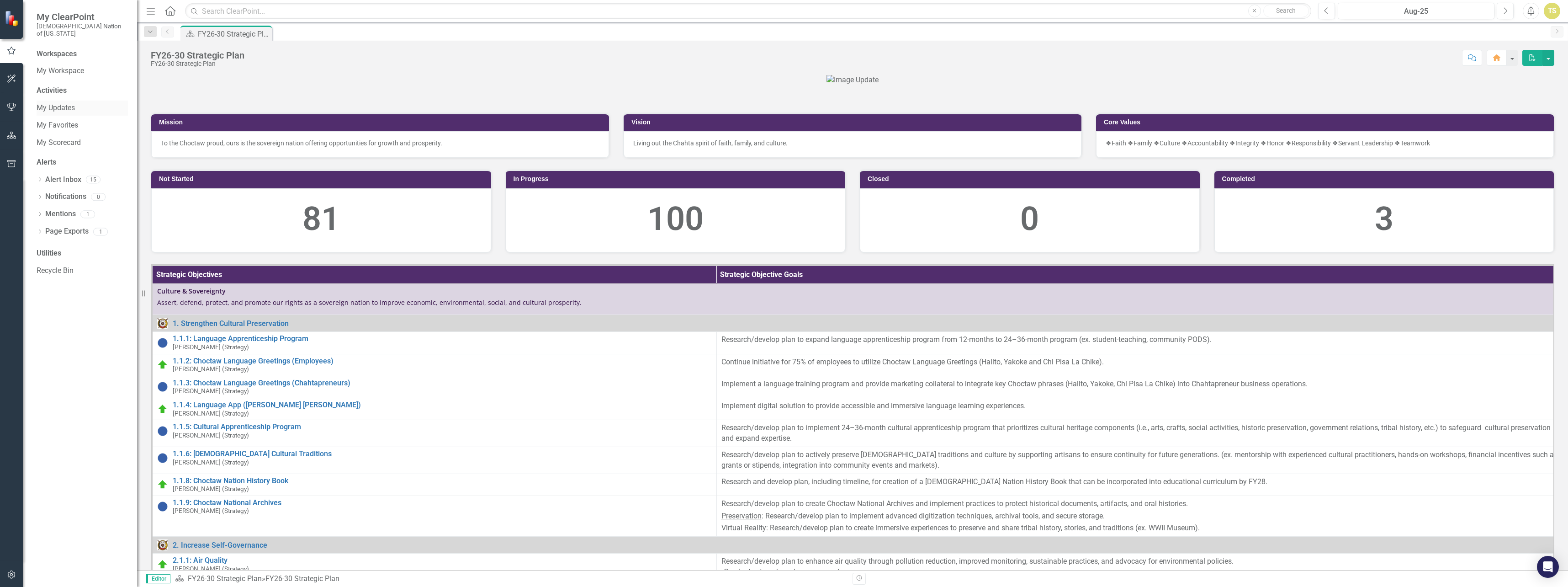
click at [60, 103] on link "My Updates" at bounding box center [82, 108] width 91 height 10
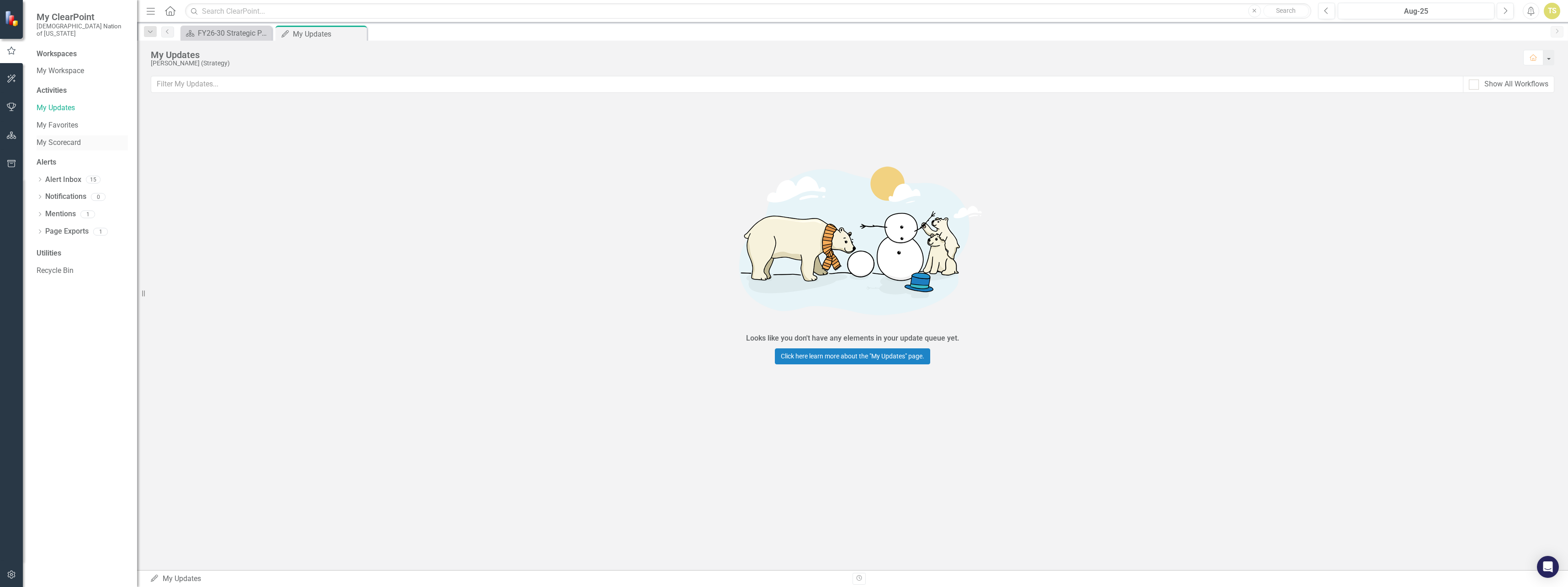
click at [52, 138] on link "My Scorecard" at bounding box center [82, 142] width 91 height 10
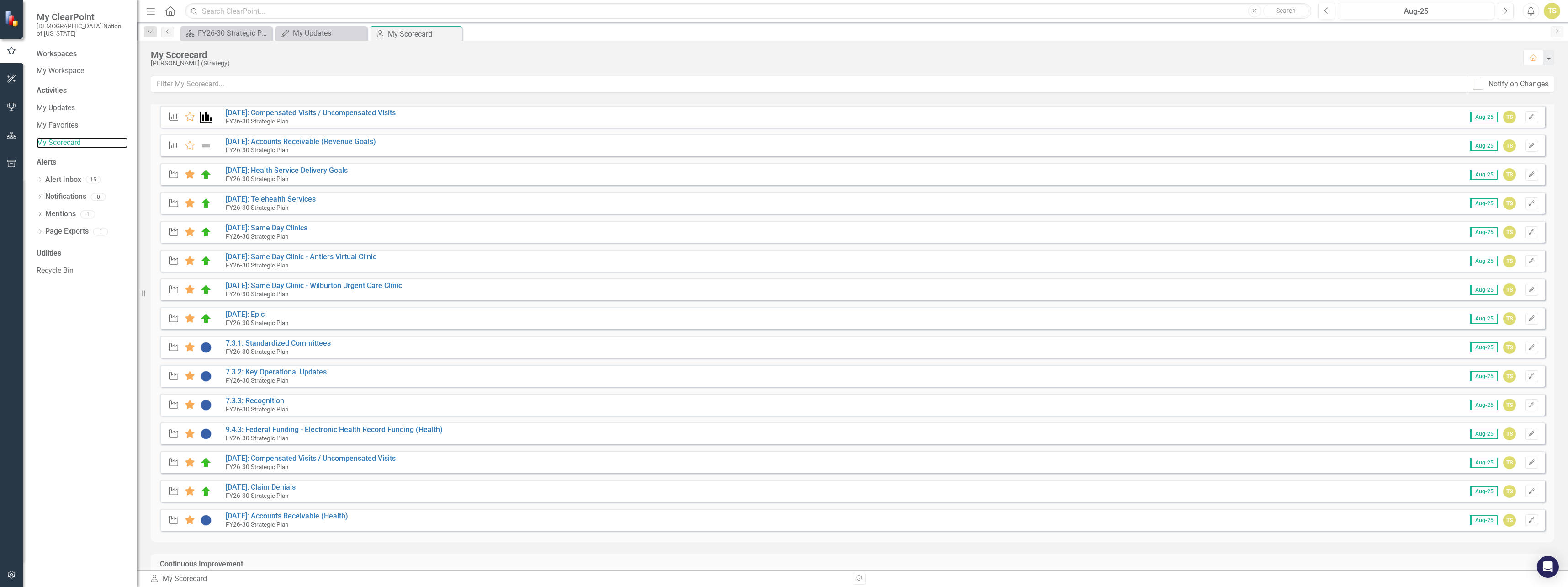
scroll to position [274, 0]
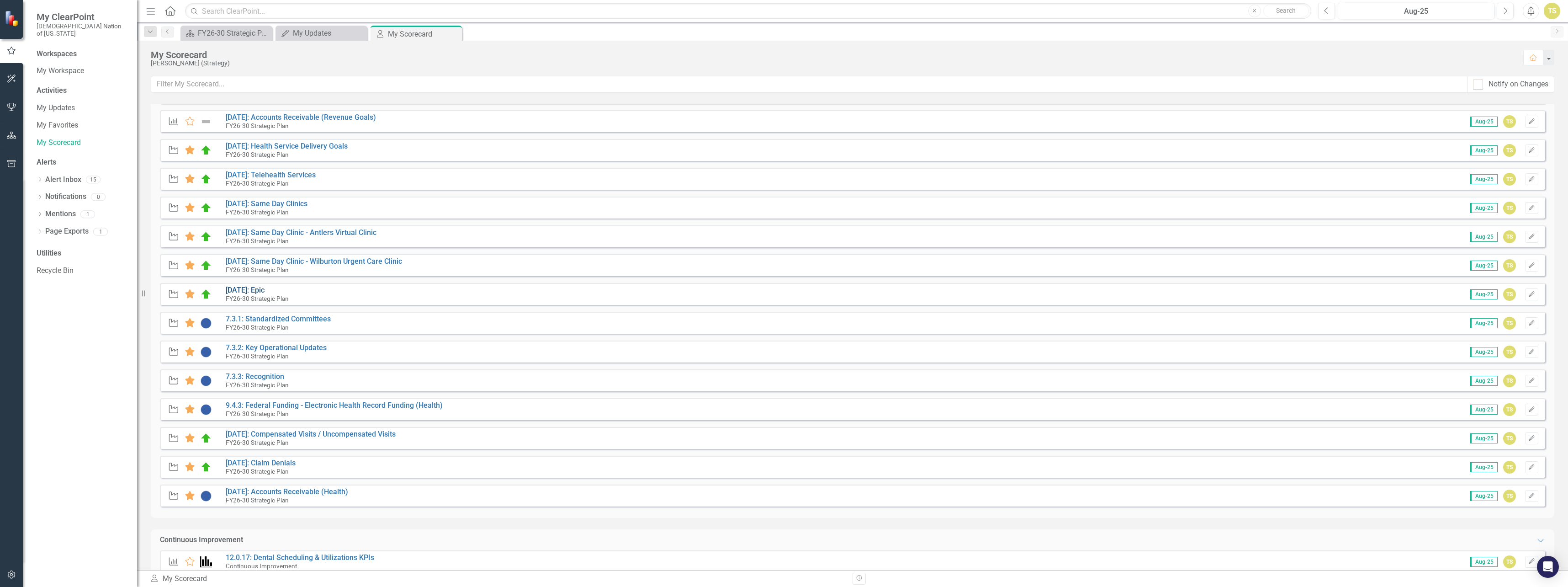
click at [250, 290] on link "[DATE]: Epic" at bounding box center [245, 290] width 39 height 9
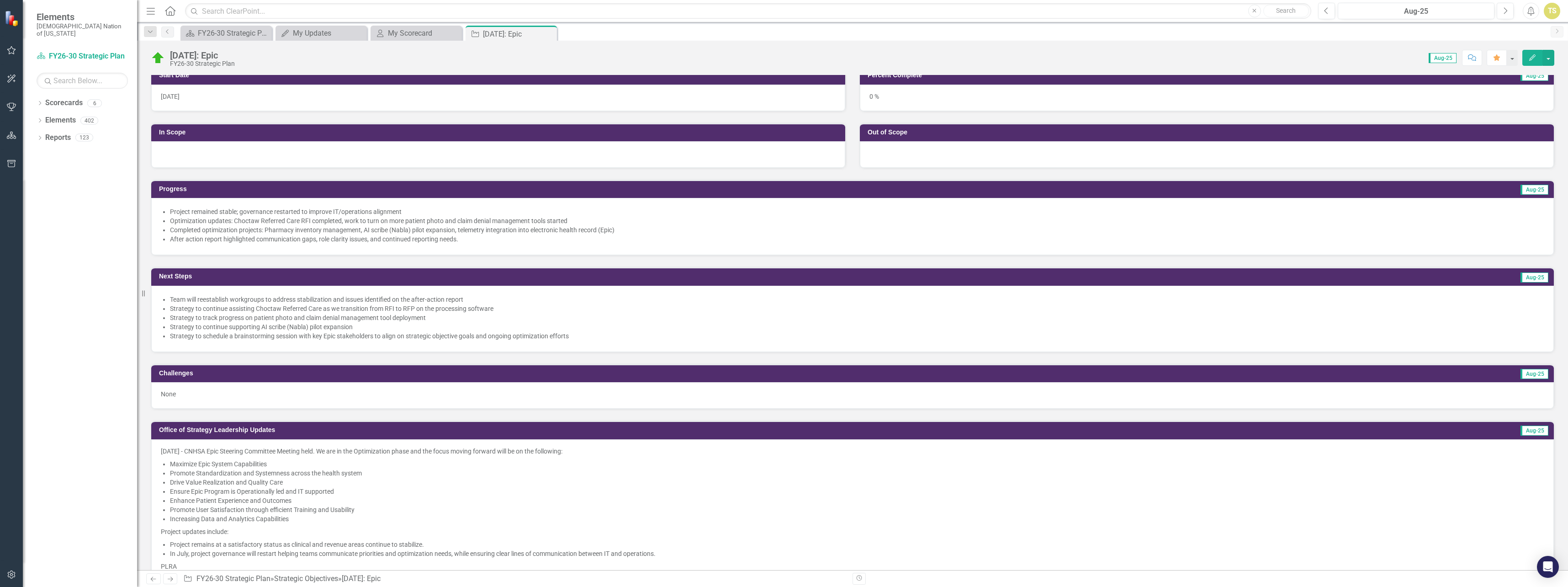
scroll to position [274, 0]
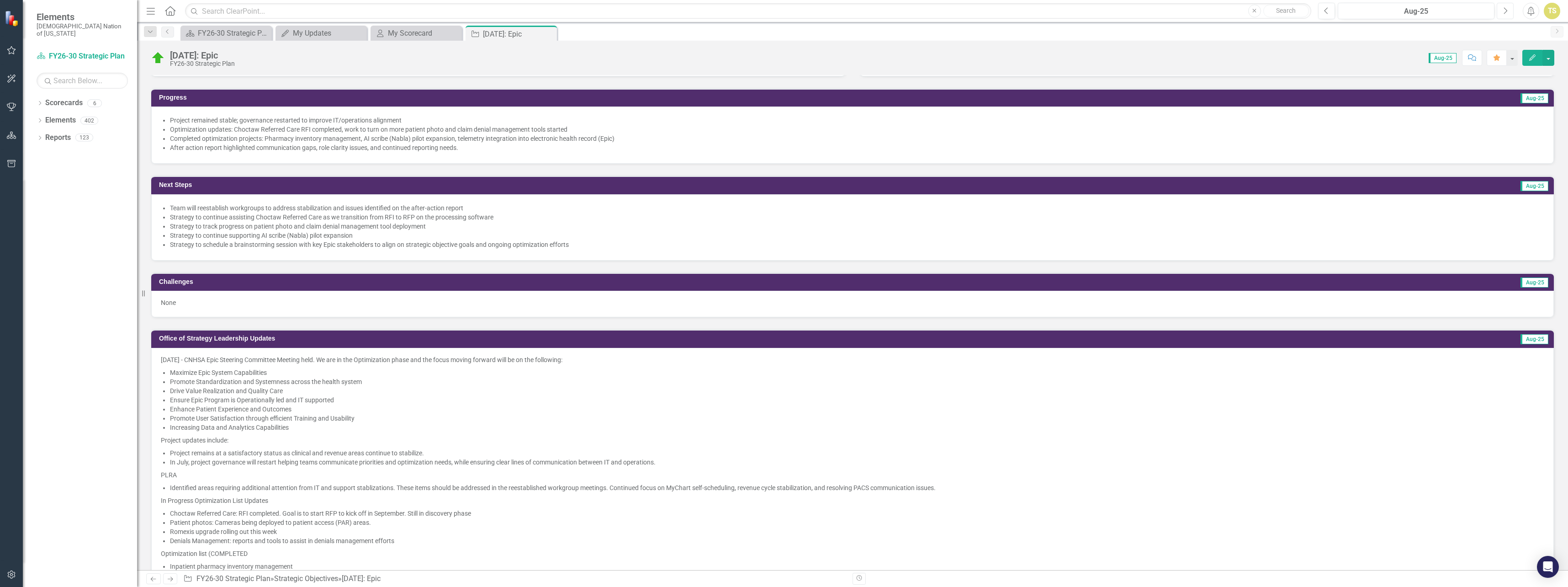
click at [1507, 12] on icon "Next" at bounding box center [1505, 11] width 5 height 9
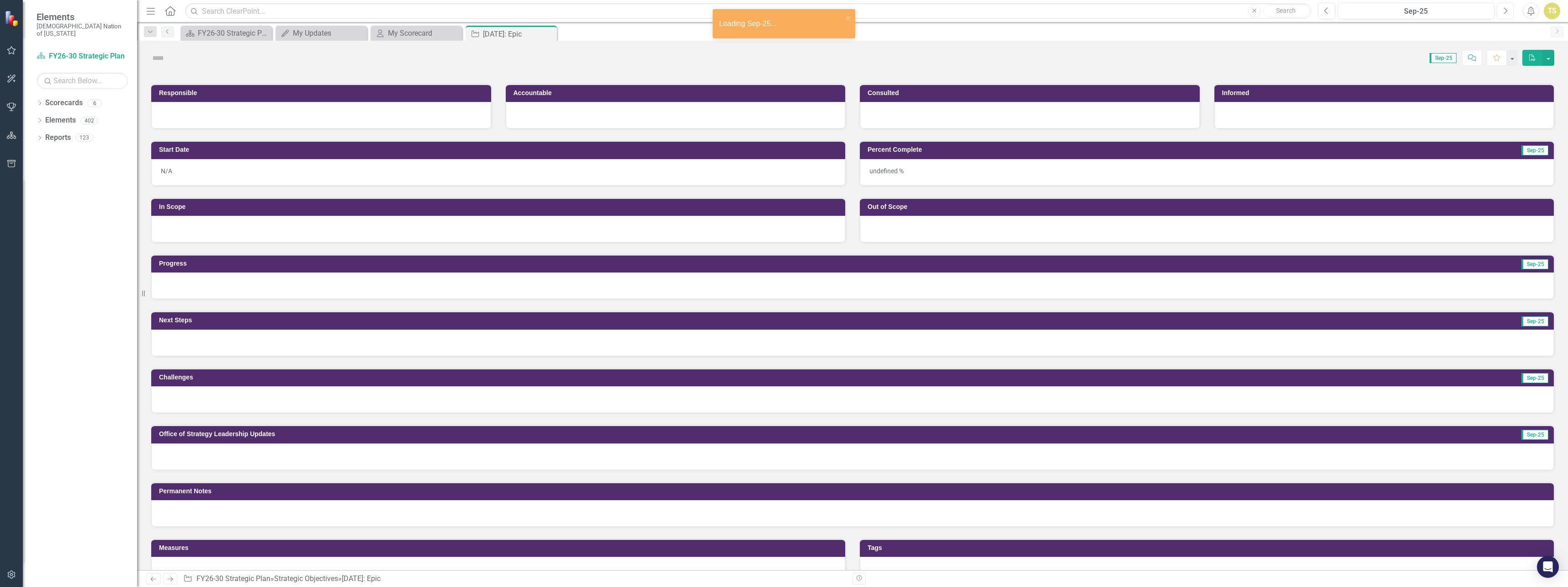
scroll to position [139, 0]
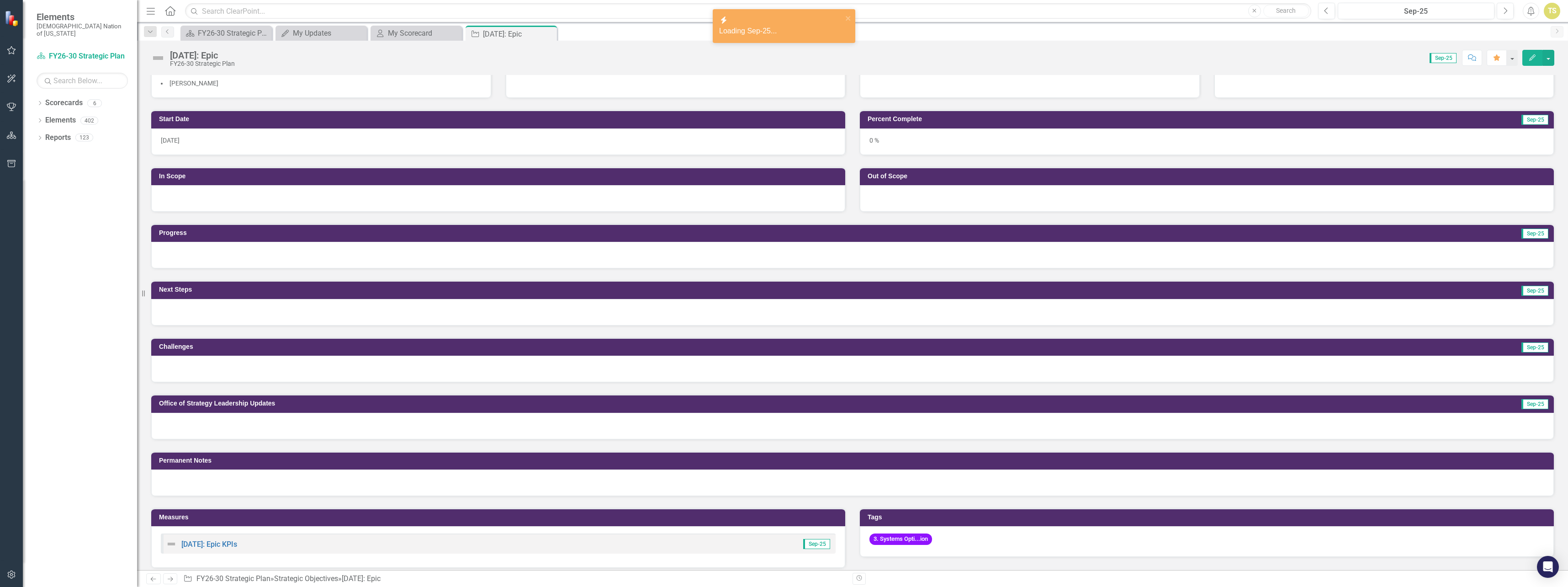
click at [268, 426] on div at bounding box center [852, 426] width 1402 height 27
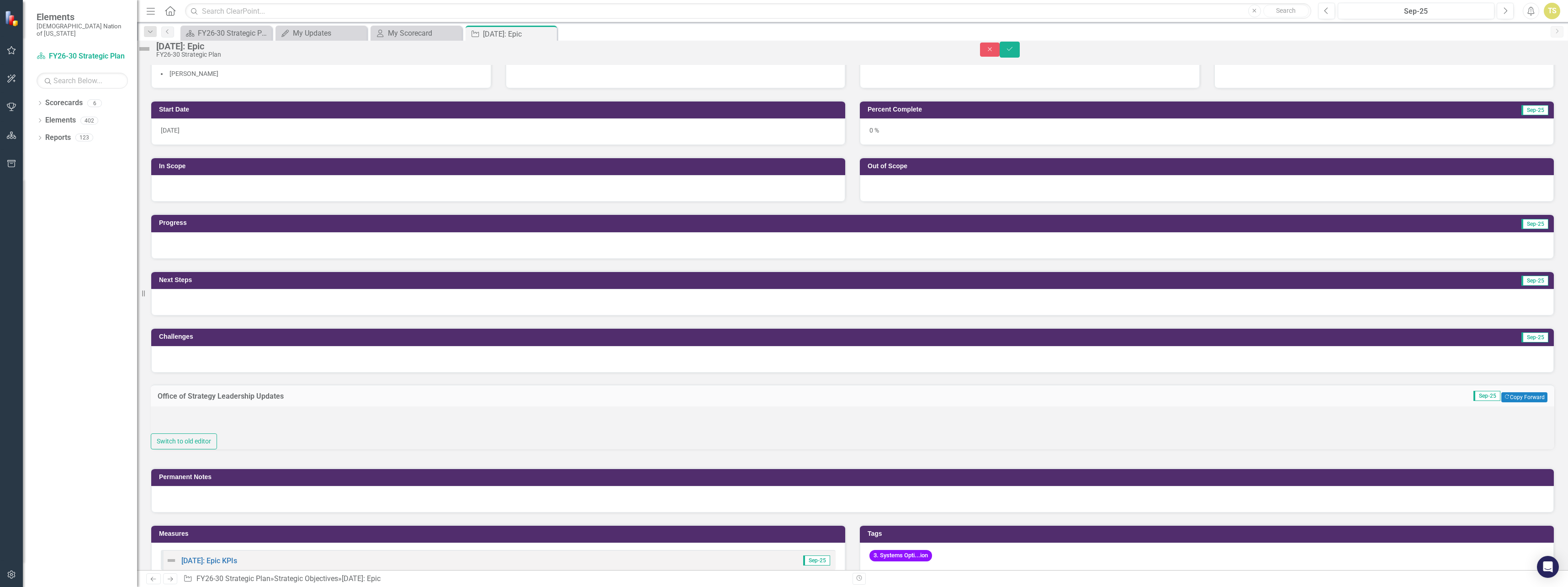
click at [289, 434] on div at bounding box center [853, 420] width 1404 height 27
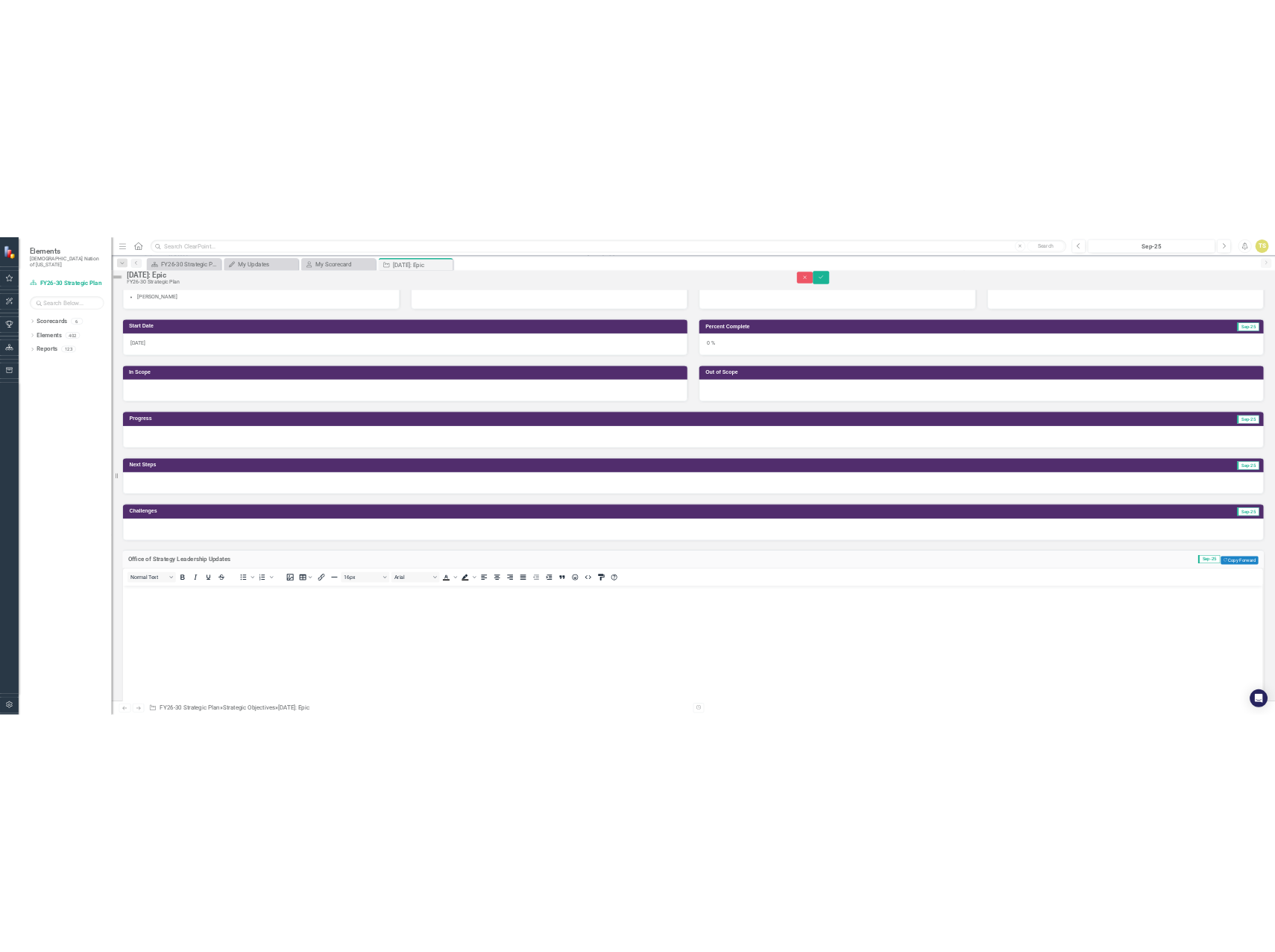
scroll to position [0, 0]
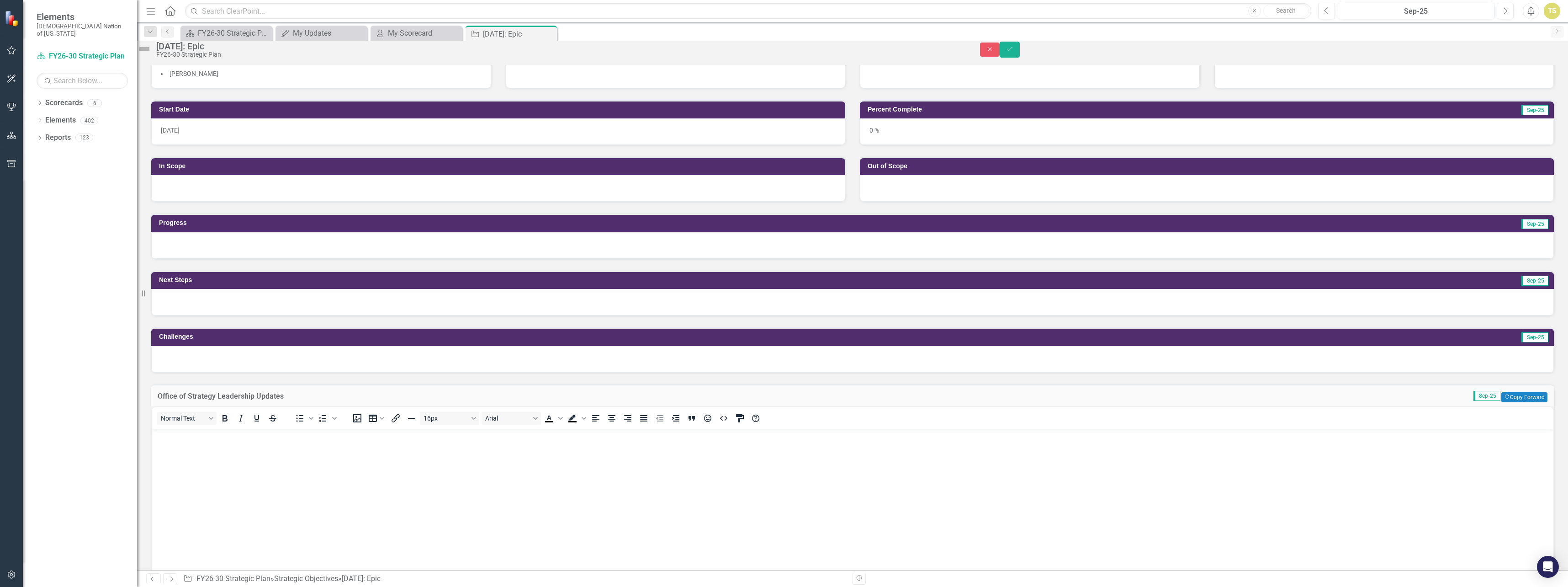
click at [275, 442] on body "Rich Text Area. Press ALT-0 for help." at bounding box center [852, 497] width 1402 height 137
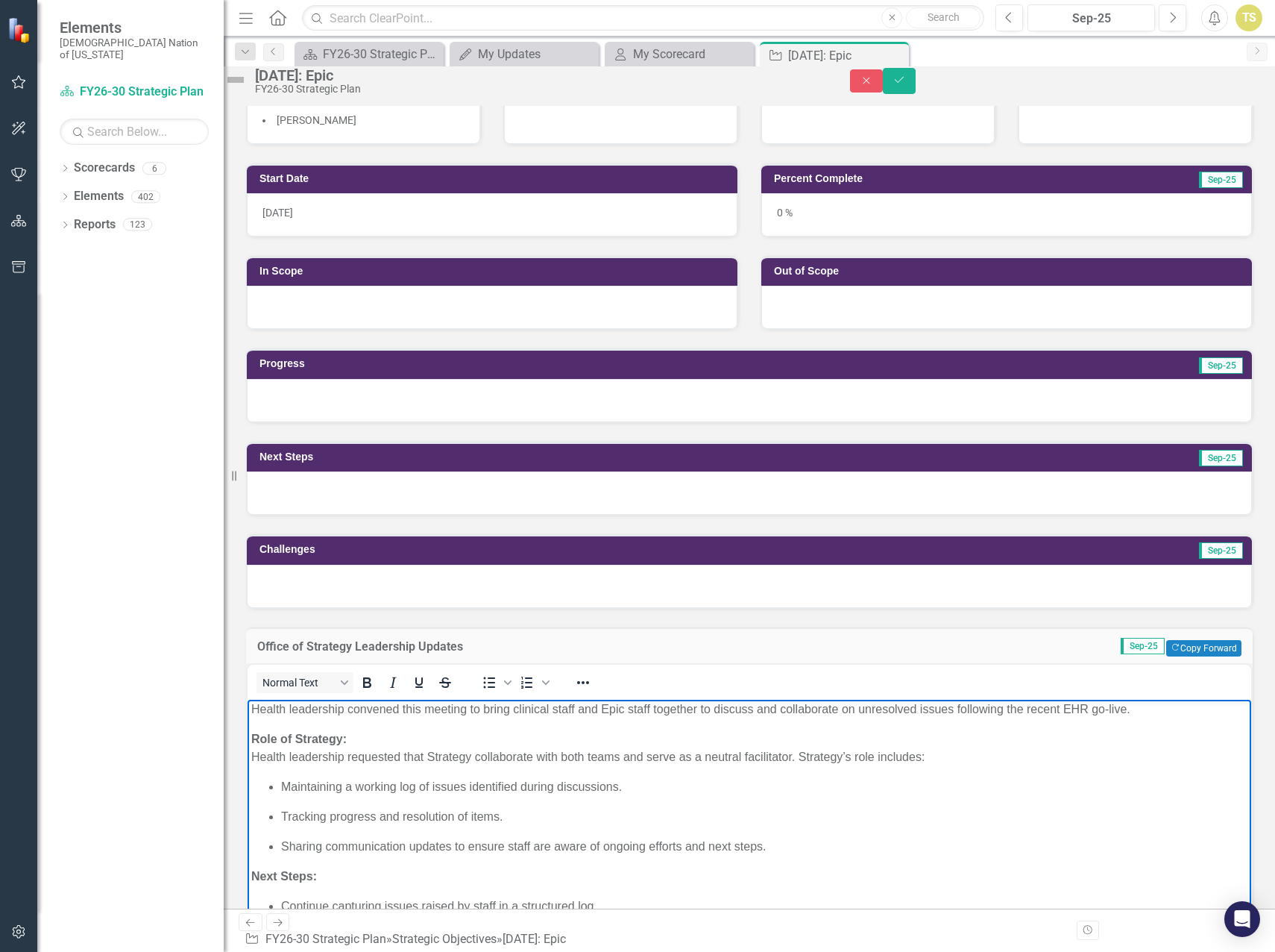
scroll to position [295, 0]
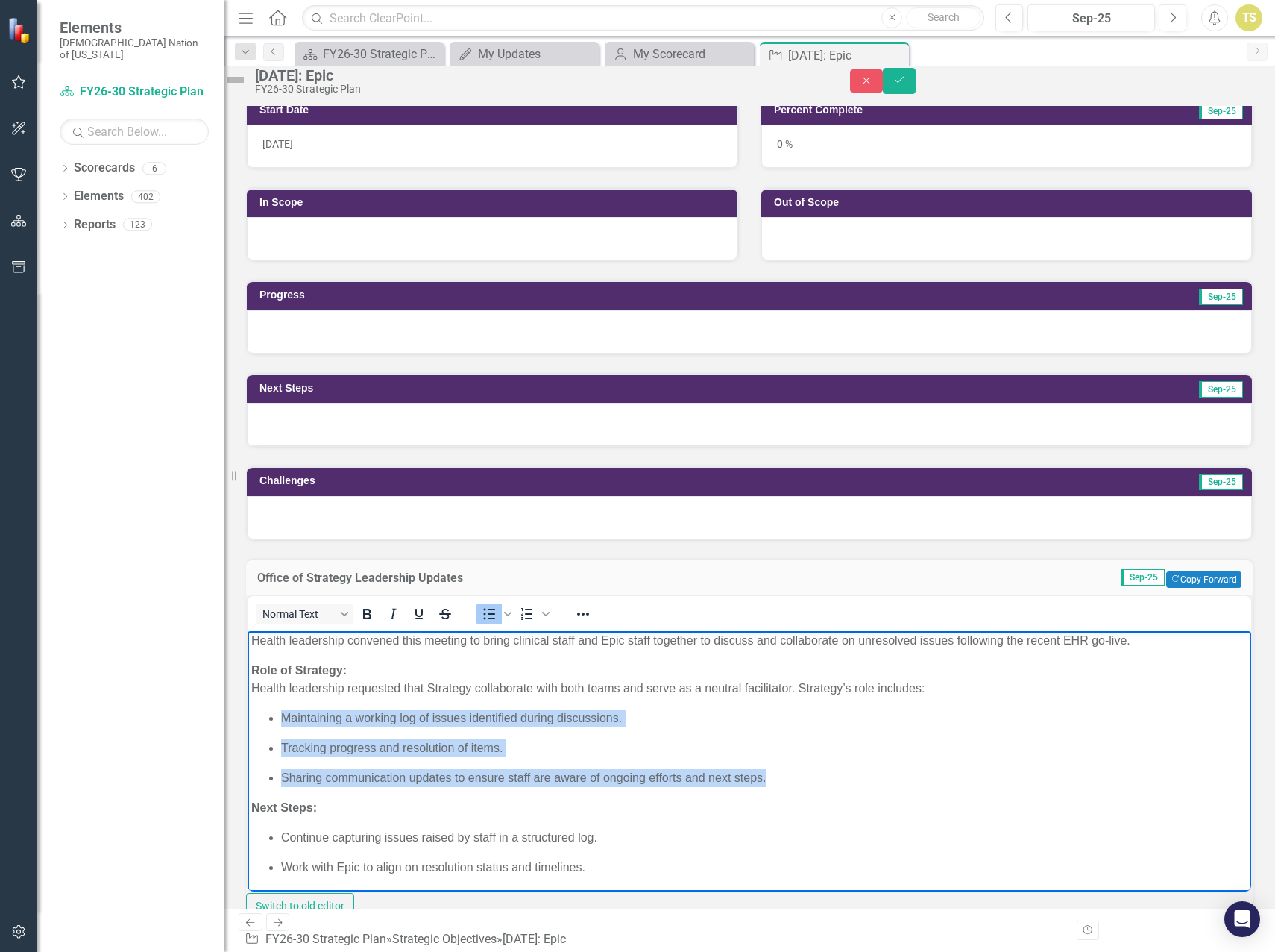
drag, startPoint x: 822, startPoint y: 783, endPoint x: 285, endPoint y: 717, distance: 541.0
click at [285, 717] on ul "Maintaining a working log of issues identified during discussions. Tracking pro…" at bounding box center [749, 748] width 997 height 78
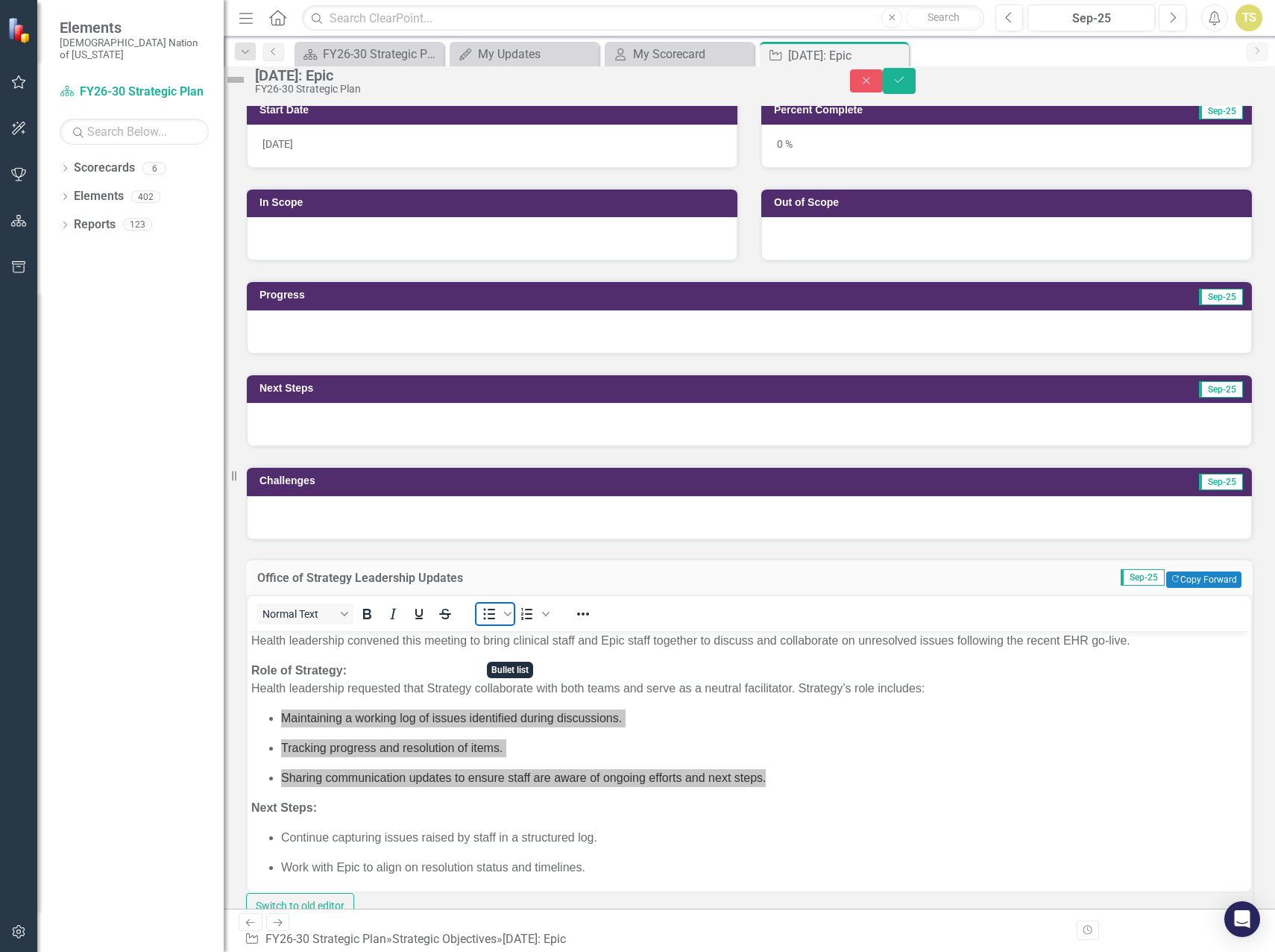
click at [496, 620] on icon "Bullet list" at bounding box center [490, 613] width 12 height 11
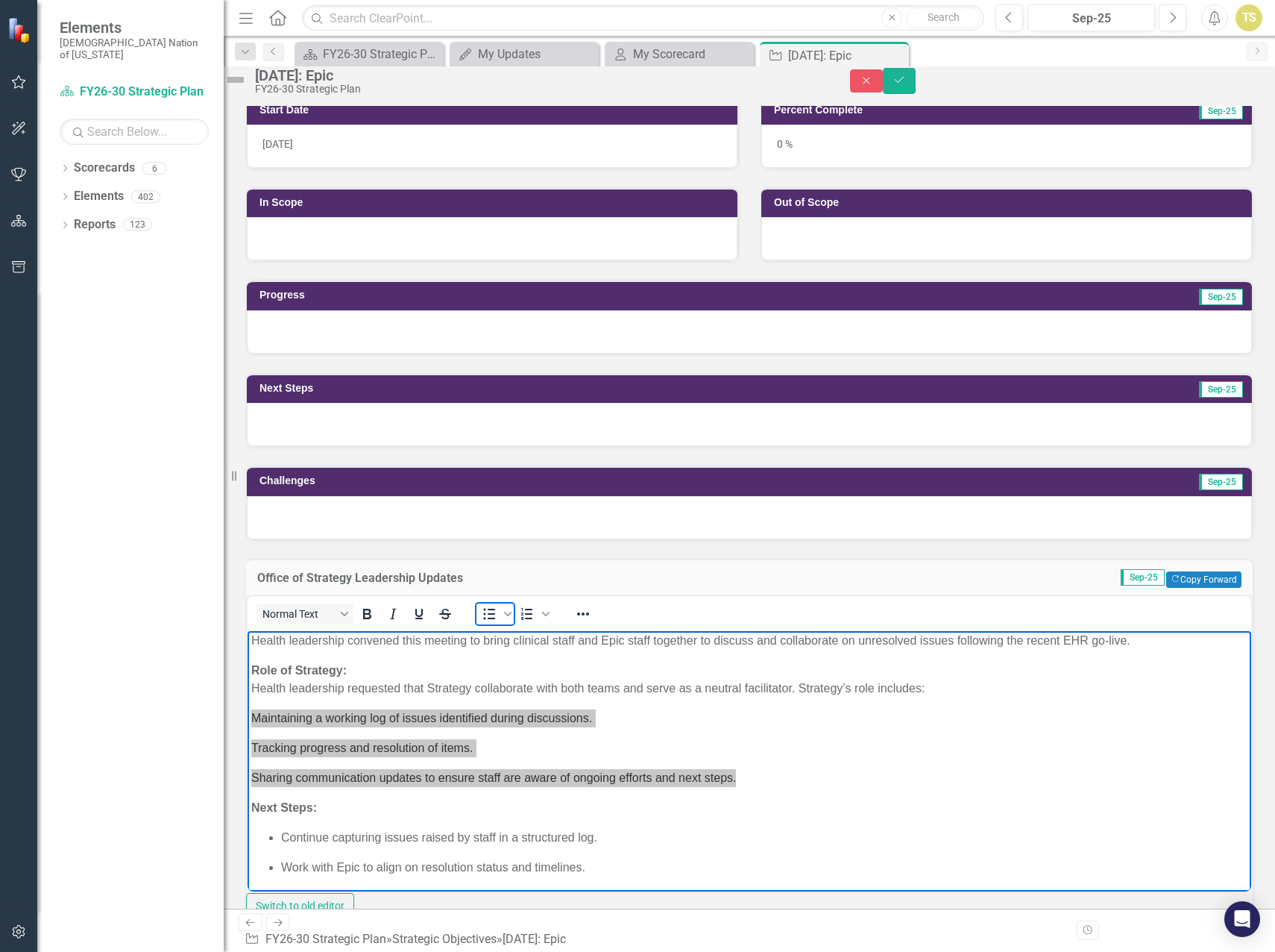
click at [498, 623] on icon "Bullet list" at bounding box center [489, 614] width 18 height 18
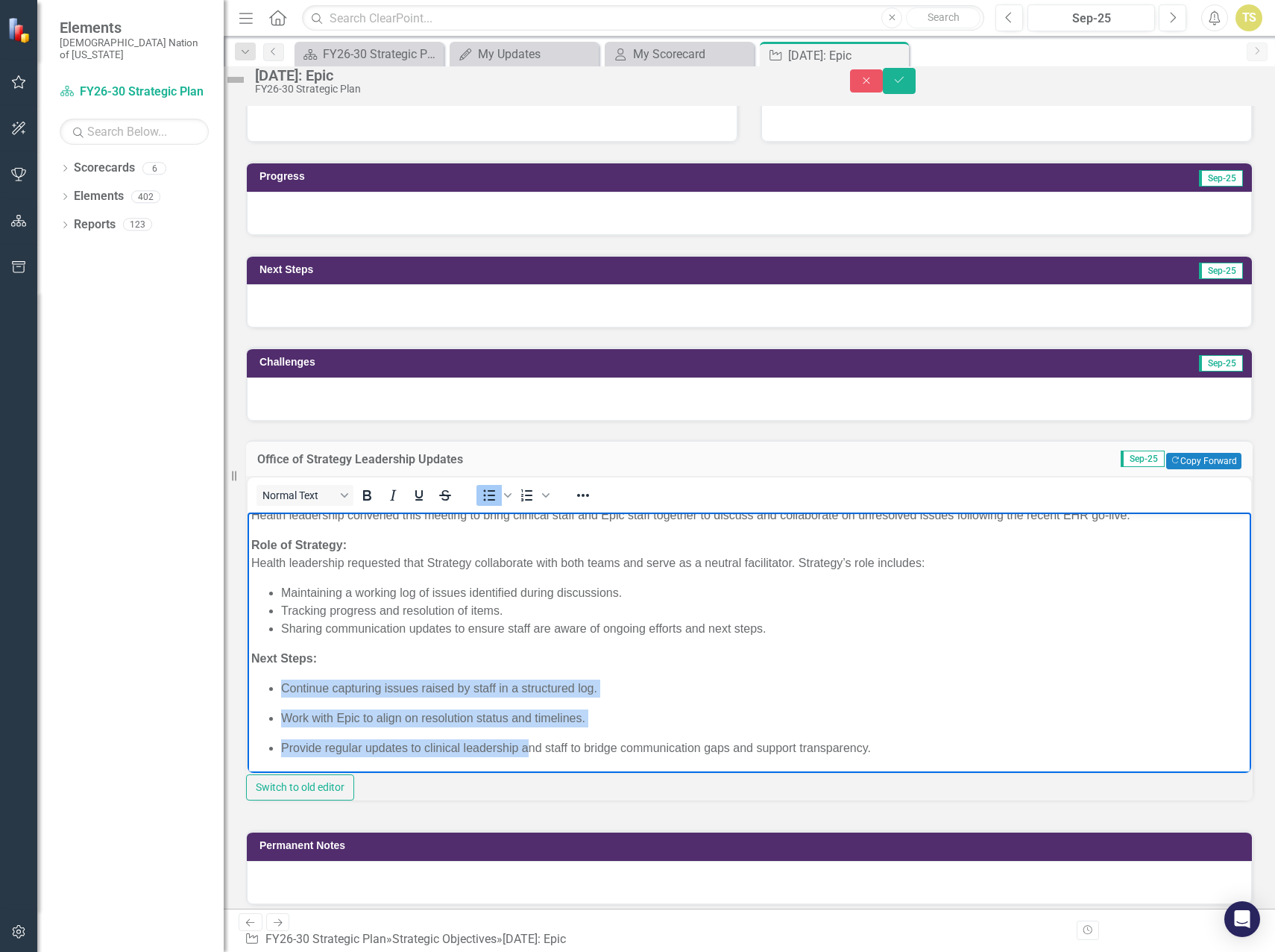
scroll to position [457, 0]
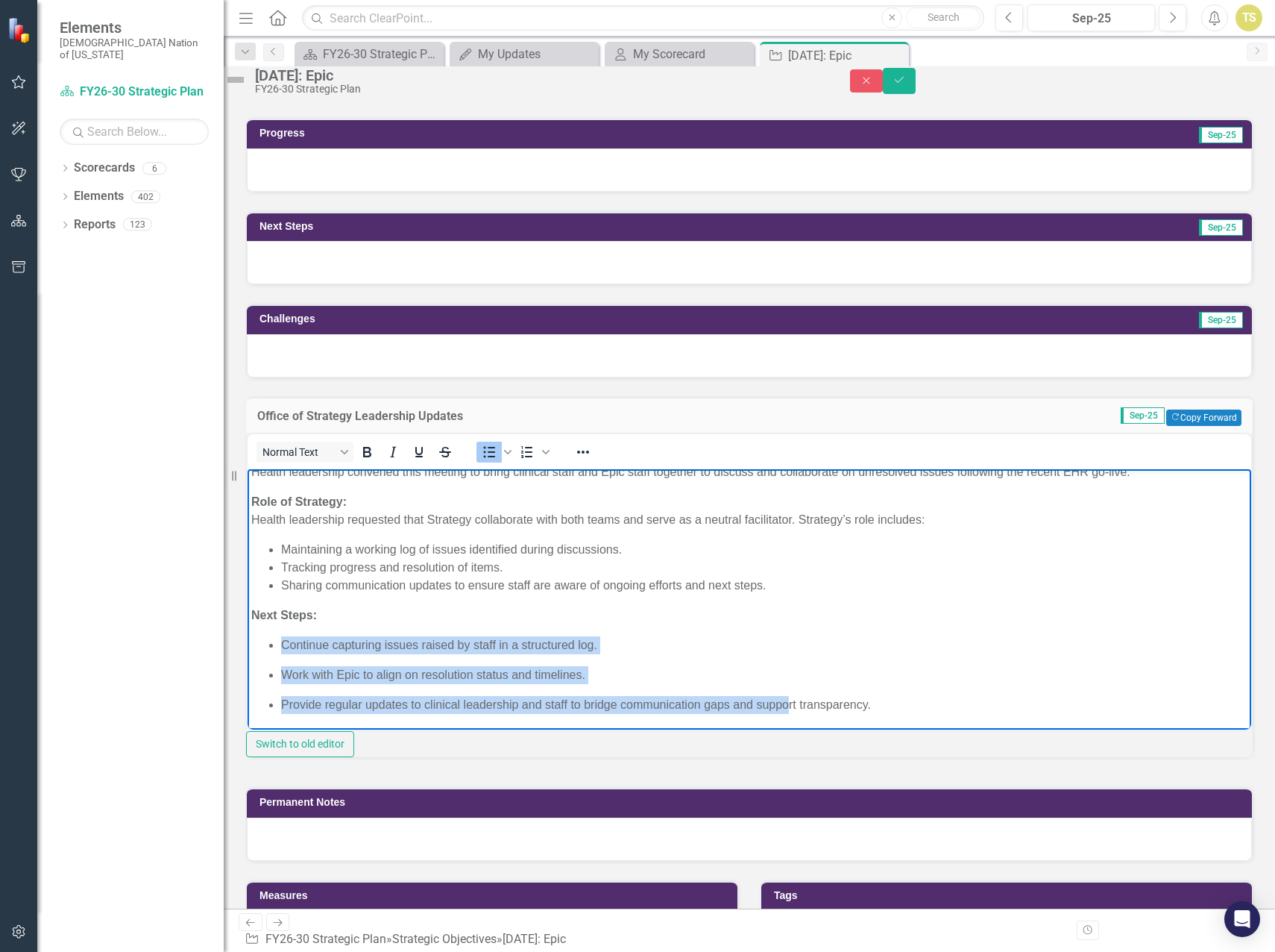
drag, startPoint x: 281, startPoint y: 649, endPoint x: 895, endPoint y: 714, distance: 617.4
click at [895, 714] on body "[DATE] - Held the Workflow Improvement Initial meeting Purpose: Health leadersh…" at bounding box center [749, 570] width 1004 height 318
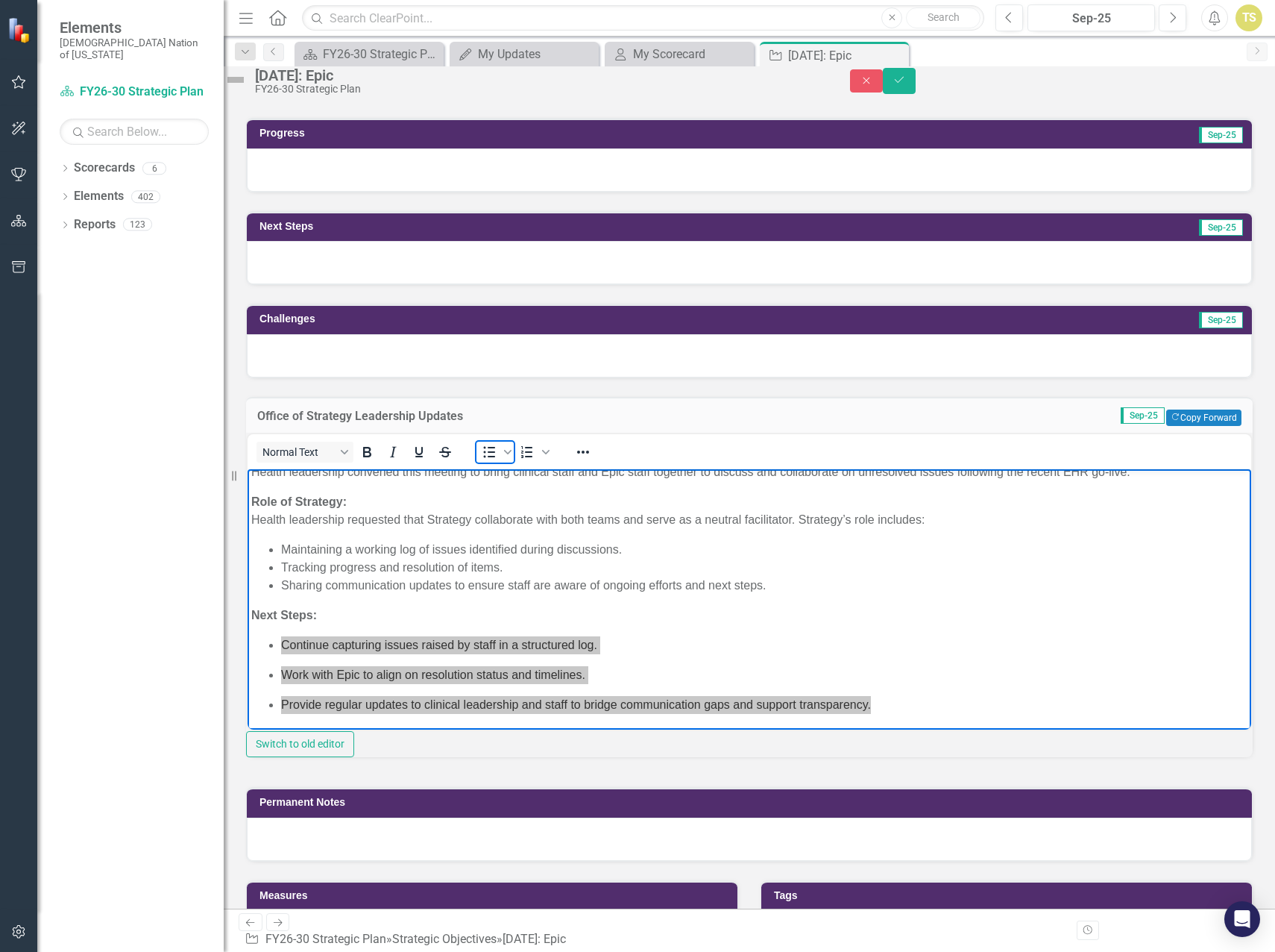
click at [496, 458] on icon "Bullet list" at bounding box center [490, 452] width 12 height 11
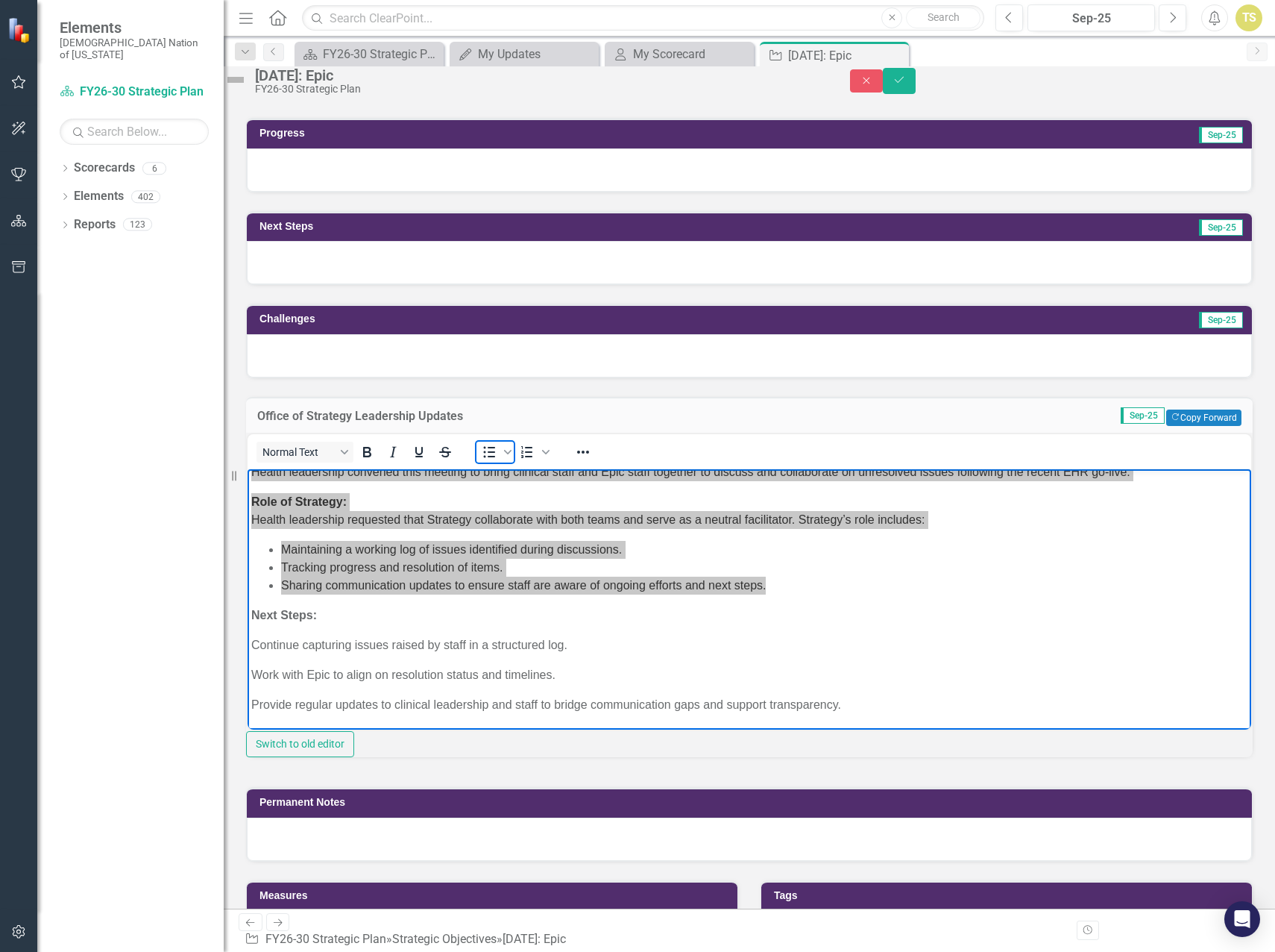
click at [496, 458] on icon "Bullet list" at bounding box center [490, 452] width 12 height 11
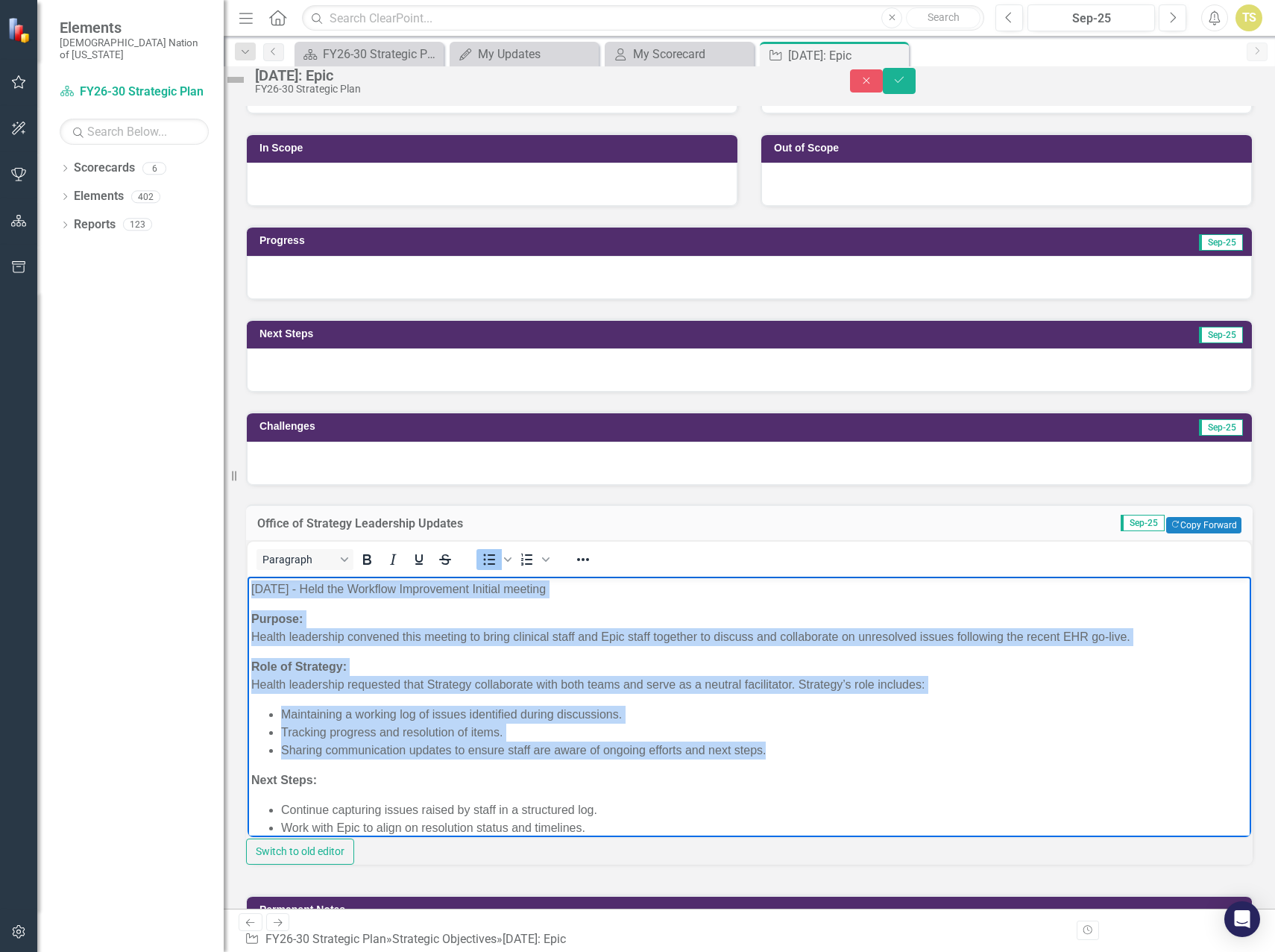
scroll to position [308, 0]
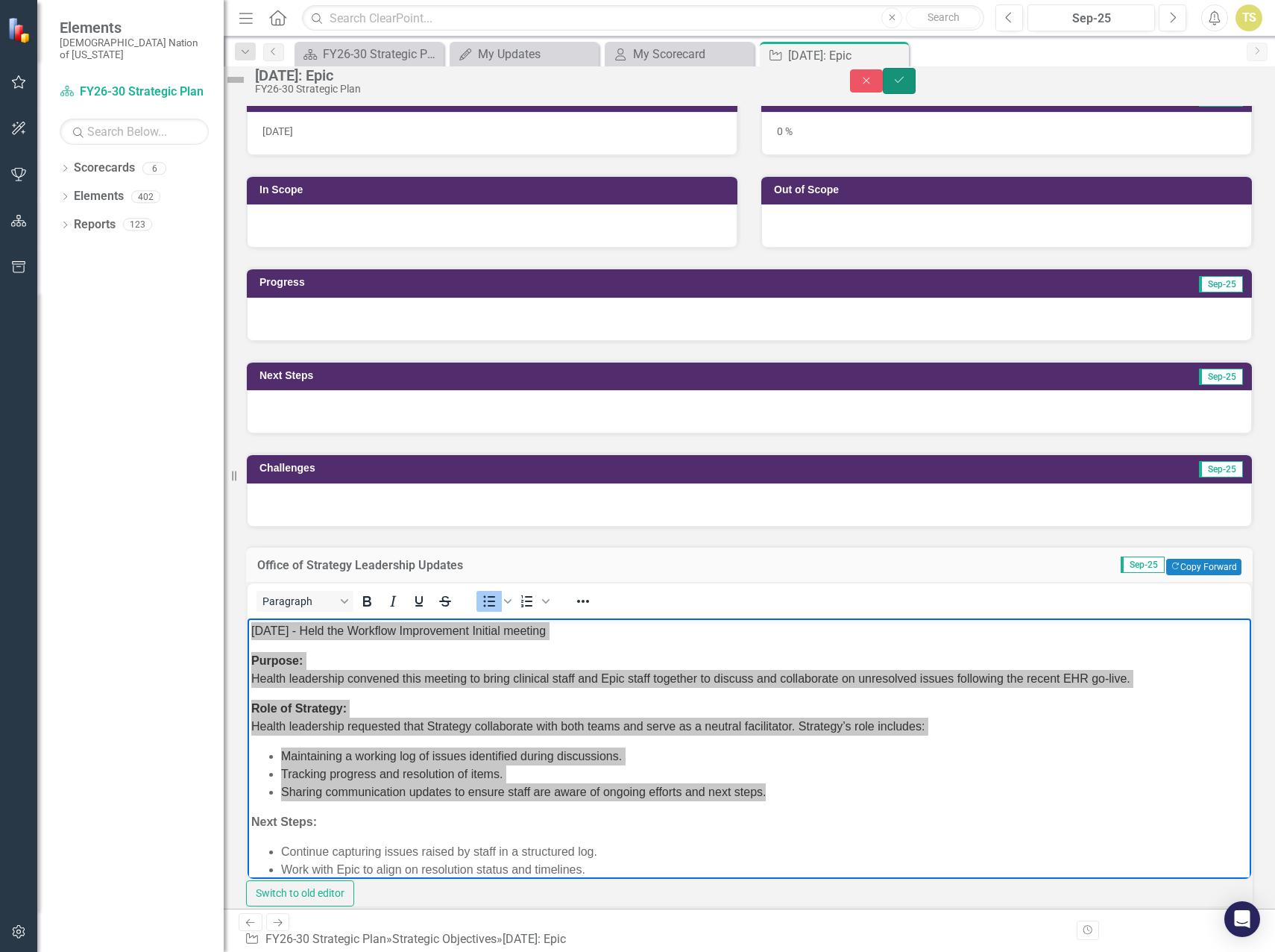
click at [906, 85] on icon "Save" at bounding box center [899, 79] width 14 height 11
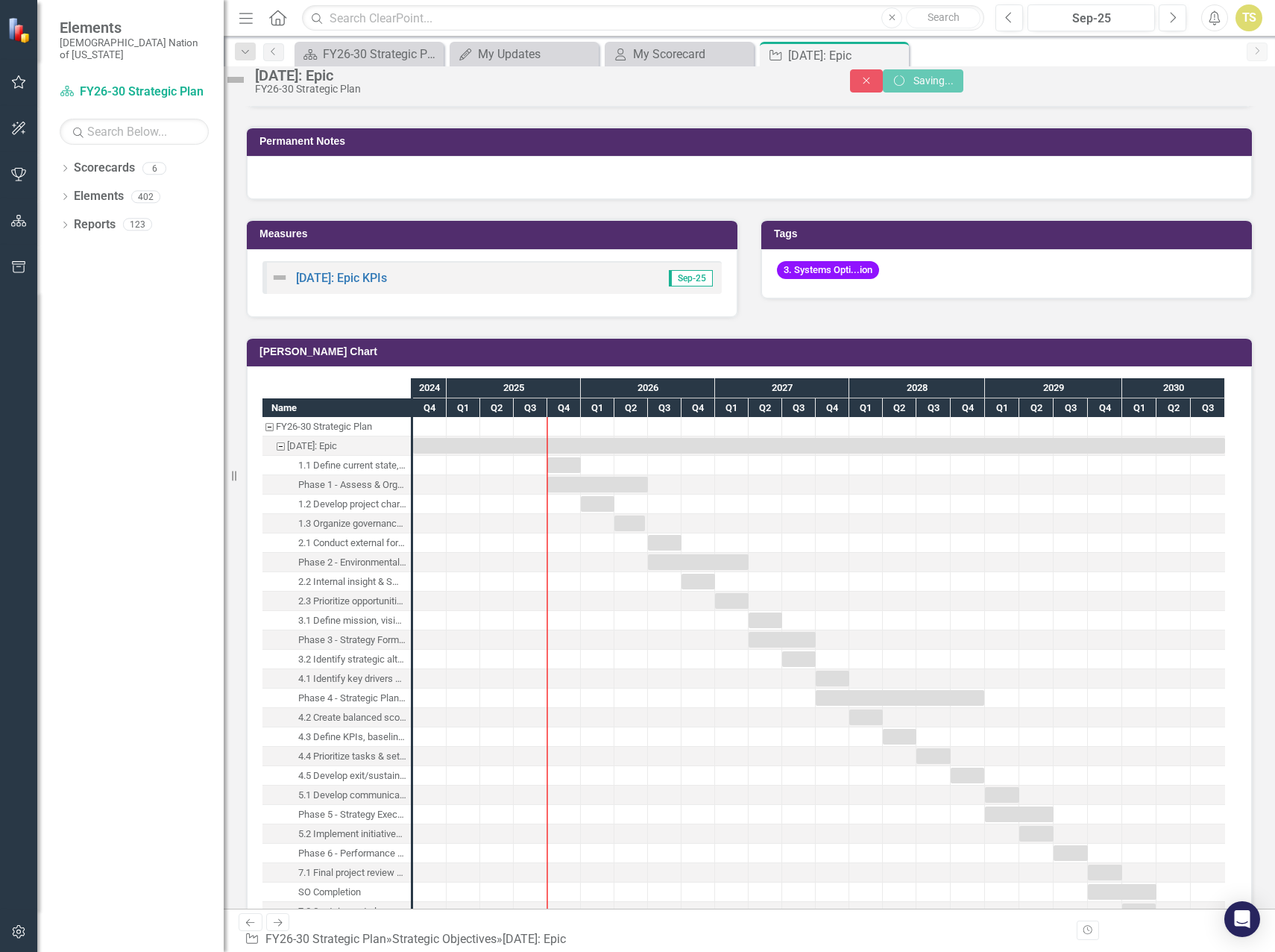
scroll to position [809, 0]
